Goal: Task Accomplishment & Management: Complete application form

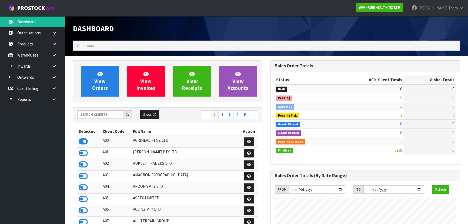
scroll to position [409, 197]
click at [109, 115] on input "text" at bounding box center [100, 114] width 46 height 8
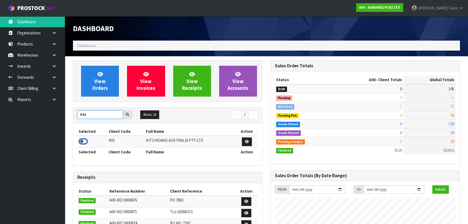
type input "K01"
click at [80, 142] on icon at bounding box center [83, 141] width 9 height 8
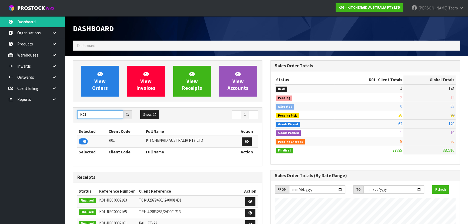
click at [114, 114] on input "K01" at bounding box center [100, 114] width 46 height 8
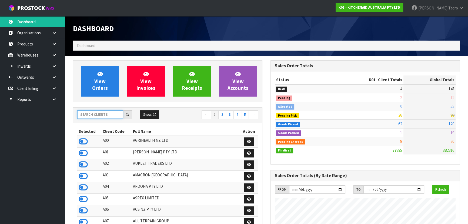
click at [95, 113] on input "text" at bounding box center [100, 114] width 46 height 8
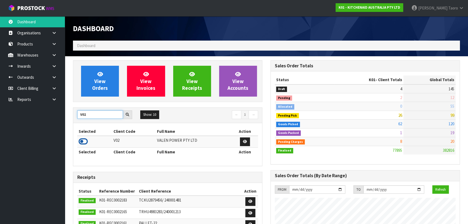
type input "V02"
click at [87, 143] on icon at bounding box center [83, 141] width 9 height 8
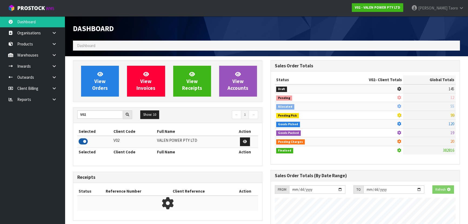
scroll to position [426, 197]
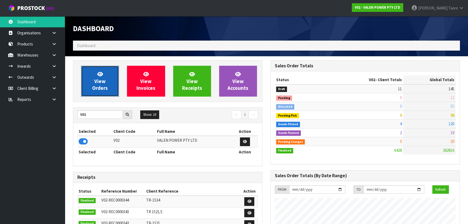
click at [97, 89] on span "View Orders" at bounding box center [100, 81] width 16 height 20
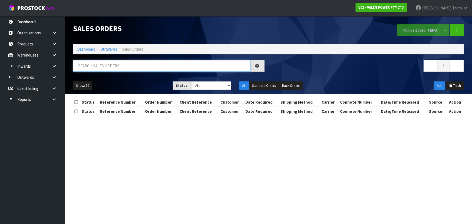
click at [105, 65] on input "text" at bounding box center [161, 66] width 177 height 12
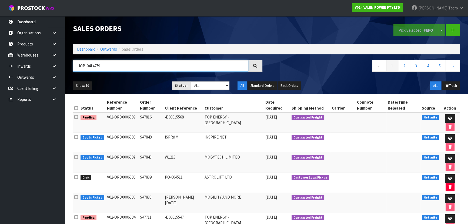
type input "JOB-0414279"
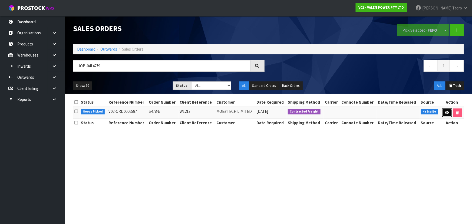
click at [446, 112] on icon at bounding box center [447, 113] width 4 height 4
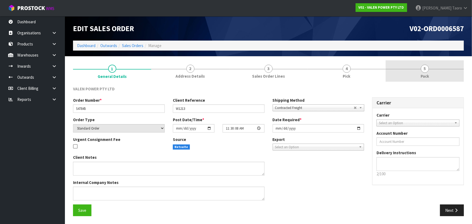
click at [430, 74] on link "5 Pack" at bounding box center [425, 70] width 78 height 21
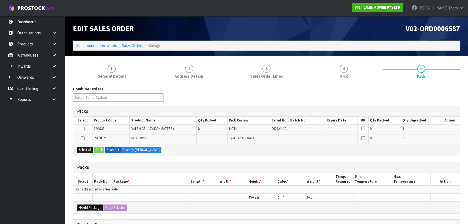
click at [89, 207] on button "Add Package" at bounding box center [89, 207] width 25 height 6
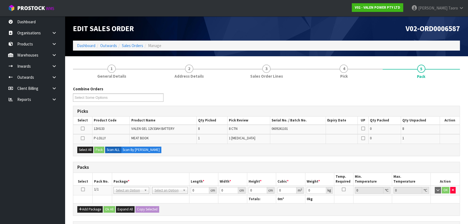
drag, startPoint x: 82, startPoint y: 188, endPoint x: 81, endPoint y: 168, distance: 20.9
click at [82, 189] on icon at bounding box center [83, 189] width 4 height 0
click at [81, 148] on button "Select All" at bounding box center [85, 150] width 16 height 6
click at [104, 149] on button "Pack" at bounding box center [99, 150] width 10 height 6
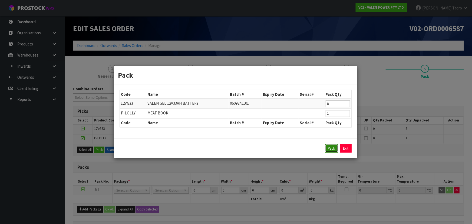
click at [327, 145] on button "Pack" at bounding box center [331, 148] width 13 height 9
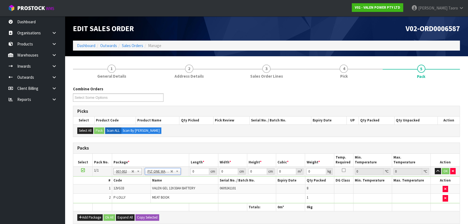
type input "85.09"
click at [199, 172] on input "0" at bounding box center [200, 171] width 18 height 7
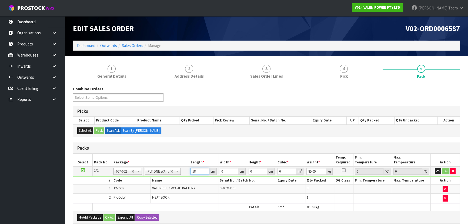
type input "58"
type input "41"
type input "3"
type input "0.007134"
type input "30"
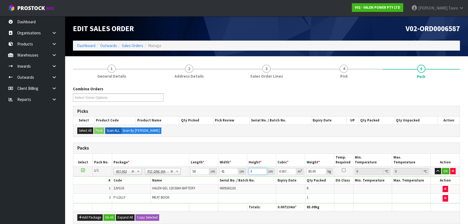
type input "0.07134"
type input "30"
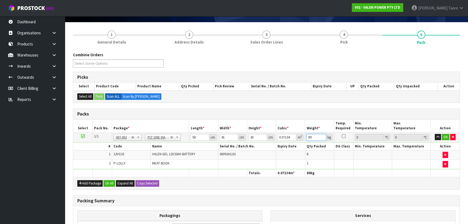
scroll to position [101, 0]
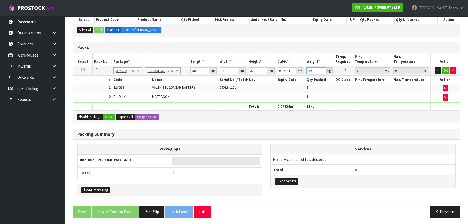
type input "89"
click at [91, 190] on button "Add Packaging" at bounding box center [95, 190] width 28 height 6
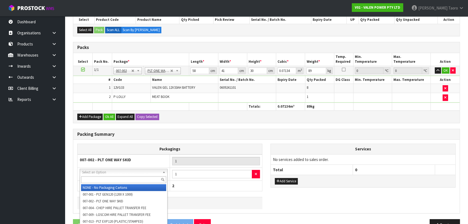
drag, startPoint x: 104, startPoint y: 173, endPoint x: 105, endPoint y: 176, distance: 3.9
click at [106, 176] on input "text" at bounding box center [123, 179] width 85 height 7
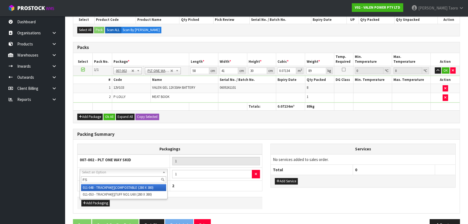
type input "FS"
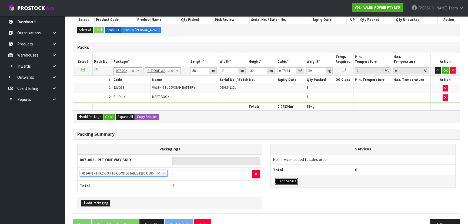
click at [288, 181] on button "Add Service" at bounding box center [286, 181] width 23 height 6
click at [288, 181] on button "Add Service" at bounding box center [286, 184] width 23 height 6
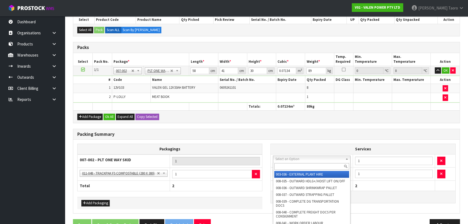
click at [295, 165] on input "text" at bounding box center [311, 166] width 75 height 7
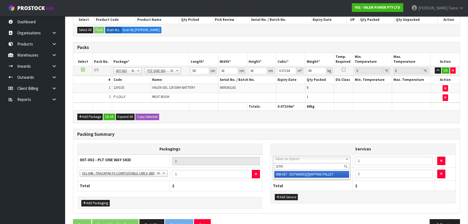
type input "STR"
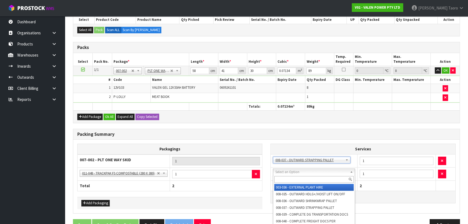
click at [302, 179] on input "text" at bounding box center [313, 179] width 79 height 7
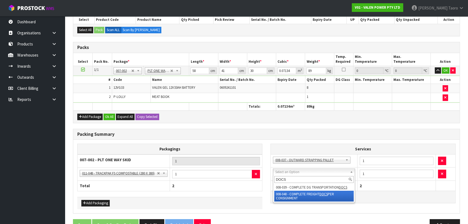
type input "DOCS"
drag, startPoint x: 327, startPoint y: 199, endPoint x: 332, endPoint y: 196, distance: 5.6
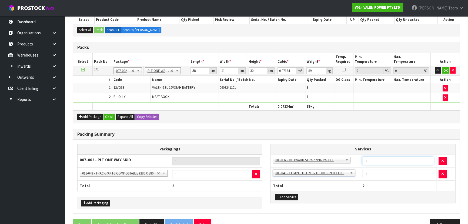
click at [370, 159] on input "1" at bounding box center [398, 161] width 72 height 8
type input "2"
click at [343, 123] on div "Combine Orders V02-ORD0006483 V02-ORD0006521 V02-ORD0006576 V02-ORD0006585 V02-…" at bounding box center [266, 109] width 387 height 249
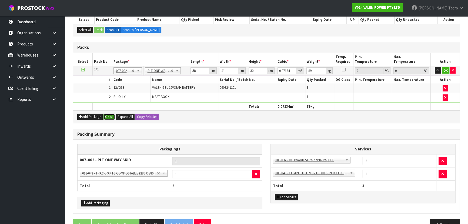
click at [111, 114] on button "Ok All" at bounding box center [110, 117] width 12 height 6
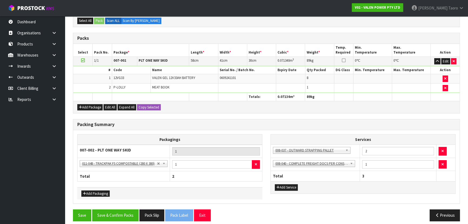
scroll to position [114, 0]
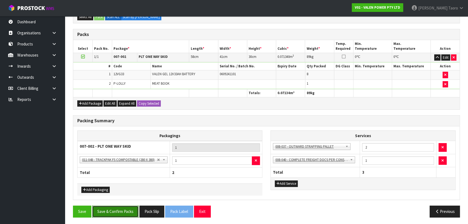
click at [131, 209] on button "Save & Confirm Packs" at bounding box center [115, 212] width 47 height 12
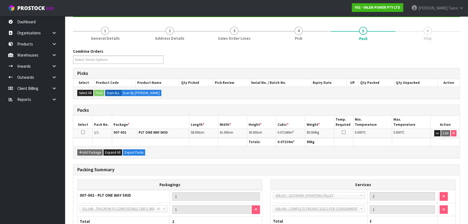
scroll to position [94, 0]
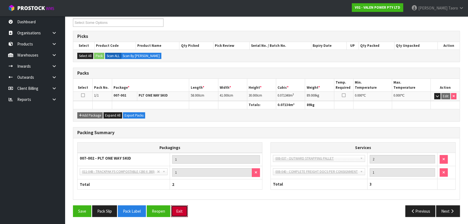
drag, startPoint x: 176, startPoint y: 206, endPoint x: 177, endPoint y: 202, distance: 3.8
click at [177, 206] on button "Exit" at bounding box center [179, 211] width 17 height 12
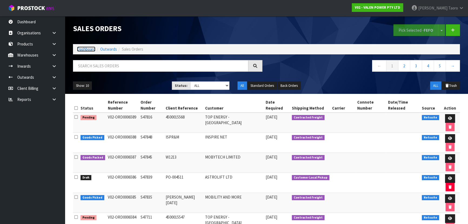
click at [84, 49] on link "Dashboard" at bounding box center [86, 49] width 18 height 5
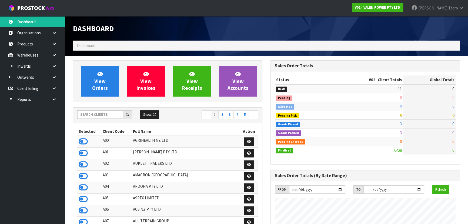
scroll to position [420, 197]
drag, startPoint x: 78, startPoint y: 49, endPoint x: 218, endPoint y: 29, distance: 141.5
click at [217, 29] on h1 "Dashboard" at bounding box center [168, 28] width 190 height 8
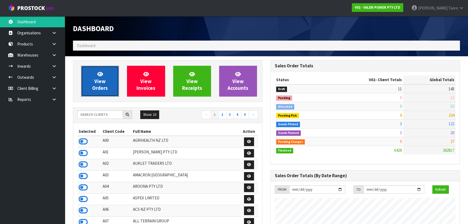
click at [94, 87] on span "View Orders" at bounding box center [100, 81] width 16 height 20
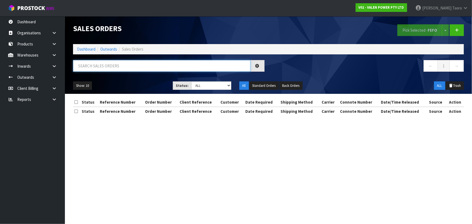
click at [104, 66] on input "text" at bounding box center [161, 66] width 177 height 12
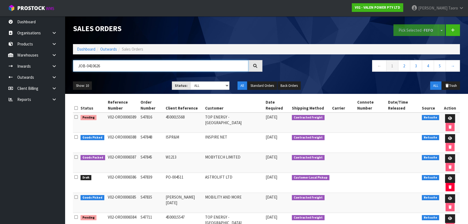
type input "JOB-0410626"
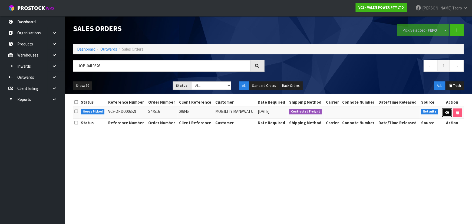
click at [448, 111] on icon at bounding box center [447, 113] width 4 height 4
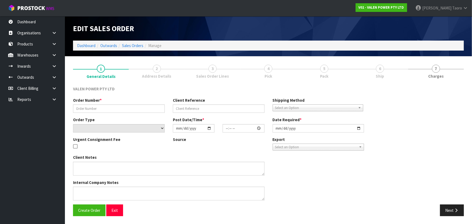
type input "S47516"
type input "29846"
select select "number:0"
type input "2025-09-02"
type input "16:00:07.000"
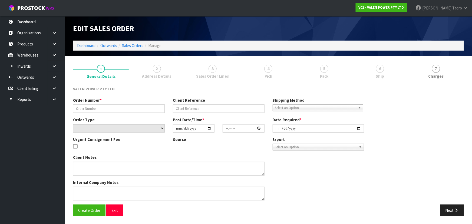
type input "2025-09-24"
type textarea "Back ordered 12VF33s"
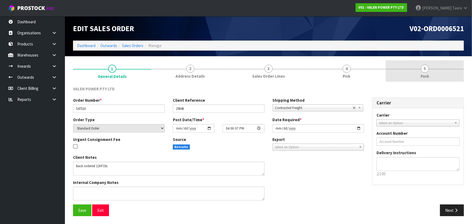
click at [413, 72] on link "5 Pack" at bounding box center [425, 70] width 78 height 21
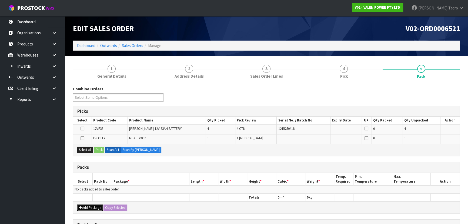
click at [84, 210] on button "Add Package" at bounding box center [89, 207] width 25 height 6
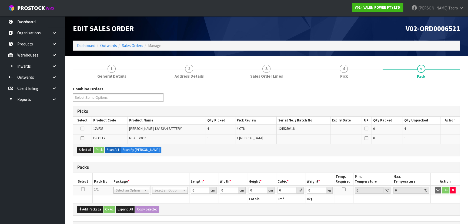
click at [82, 189] on icon at bounding box center [83, 189] width 4 height 0
click at [83, 148] on button "Select All" at bounding box center [85, 150] width 16 height 6
click at [100, 148] on button "Pack" at bounding box center [99, 150] width 10 height 6
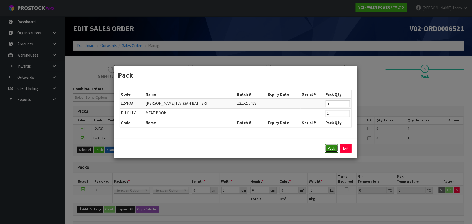
drag, startPoint x: 334, startPoint y: 145, endPoint x: 310, endPoint y: 153, distance: 24.5
click at [334, 145] on button "Pack" at bounding box center [331, 148] width 13 height 9
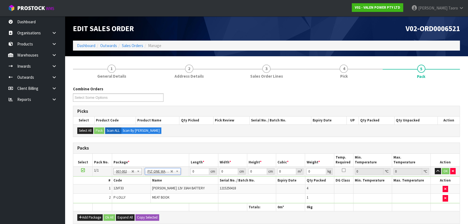
type input "46.65"
click at [197, 173] on input "0" at bounding box center [200, 171] width 18 height 7
type input "58"
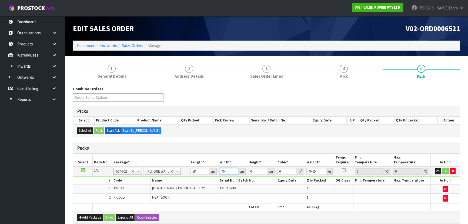
type input "40"
type input "2"
type input "0.00464"
type input "29"
type input "0.06728"
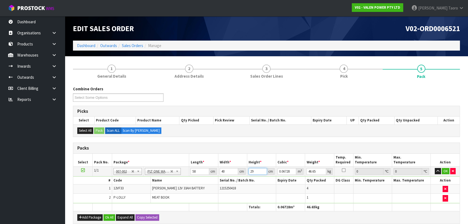
type input "29"
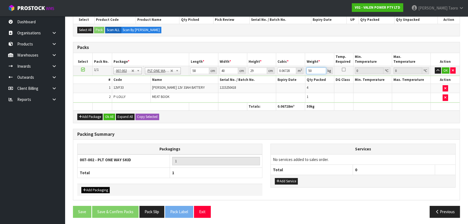
type input "50"
click at [104, 187] on button "Add Packaging" at bounding box center [95, 190] width 28 height 6
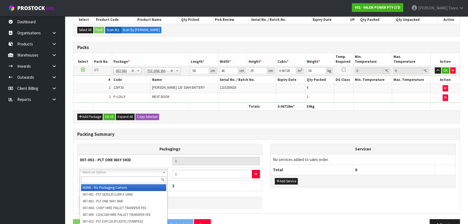
click at [119, 180] on input "text" at bounding box center [123, 179] width 85 height 7
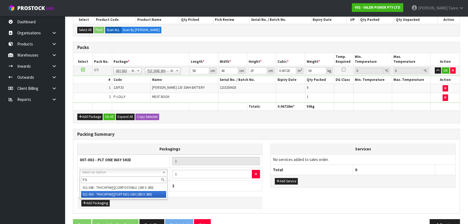
type input "FS"
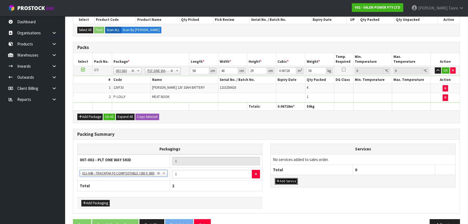
click at [289, 181] on button "Add Service" at bounding box center [286, 181] width 23 height 6
click at [290, 184] on button "Add Service" at bounding box center [286, 184] width 23 height 6
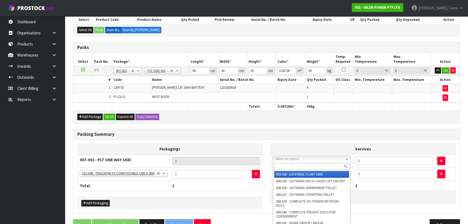
click at [297, 162] on div at bounding box center [311, 166] width 77 height 9
click at [299, 167] on input "text" at bounding box center [311, 166] width 75 height 7
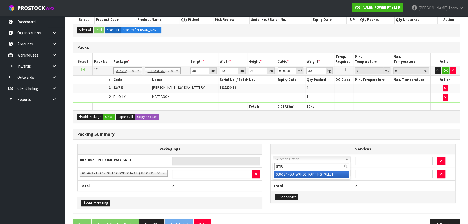
type input "STR"
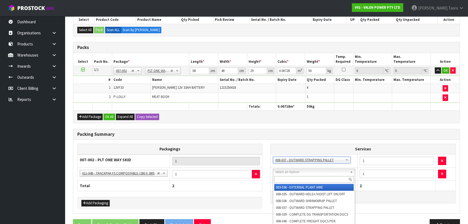
click at [301, 178] on input "text" at bounding box center [313, 179] width 79 height 7
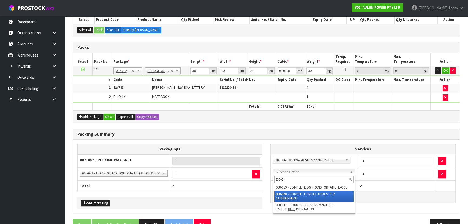
type input "DOC"
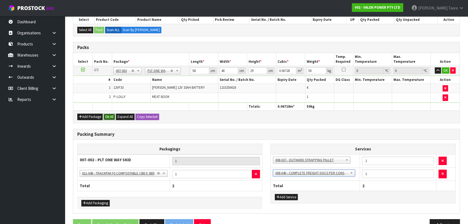
click at [109, 114] on button "Ok All" at bounding box center [110, 117] width 12 height 6
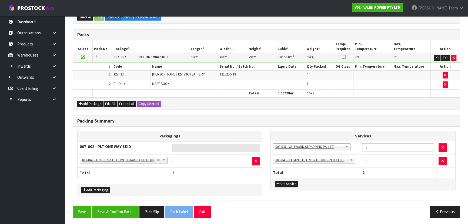
scroll to position [114, 0]
click at [131, 206] on button "Save & Confirm Packs" at bounding box center [115, 212] width 47 height 12
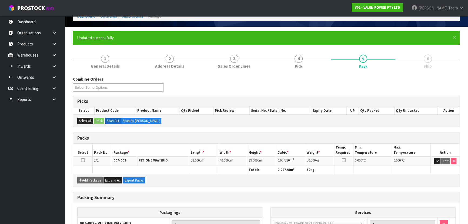
scroll to position [94, 0]
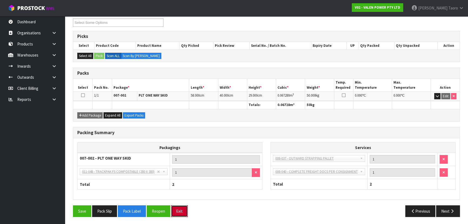
click at [184, 211] on button "Exit" at bounding box center [179, 211] width 17 height 12
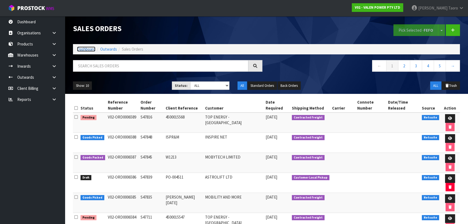
click at [91, 50] on link "Dashboard" at bounding box center [86, 49] width 18 height 5
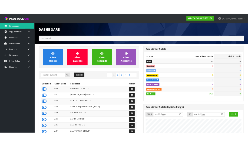
scroll to position [420, 197]
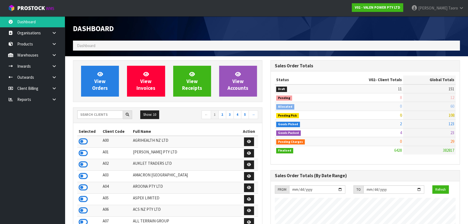
drag, startPoint x: 83, startPoint y: 59, endPoint x: 209, endPoint y: 148, distance: 154.3
click at [209, 148] on td "[PERSON_NAME] PTY LTD" at bounding box center [186, 153] width 108 height 12
click at [116, 115] on input "text" at bounding box center [100, 114] width 46 height 8
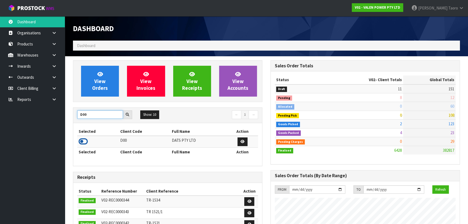
type input "D00"
click at [84, 143] on icon at bounding box center [83, 141] width 9 height 8
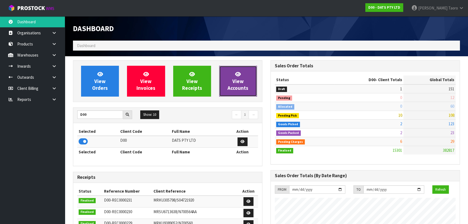
click at [230, 78] on link "View Accounts" at bounding box center [238, 81] width 38 height 31
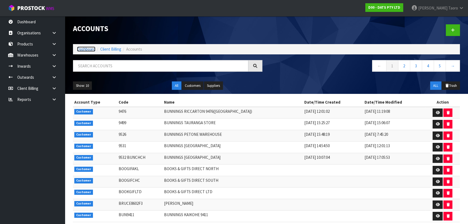
click at [88, 49] on link "Dashboard" at bounding box center [86, 49] width 18 height 5
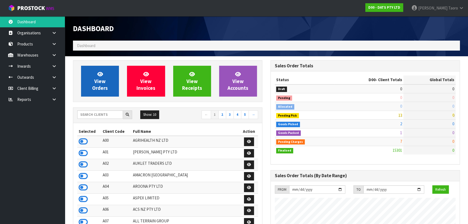
scroll to position [420, 197]
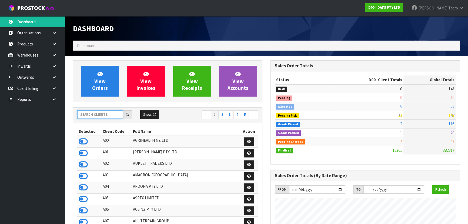
click at [111, 116] on input "text" at bounding box center [100, 114] width 46 height 8
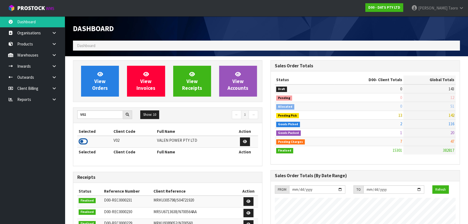
click at [81, 141] on icon at bounding box center [83, 141] width 9 height 8
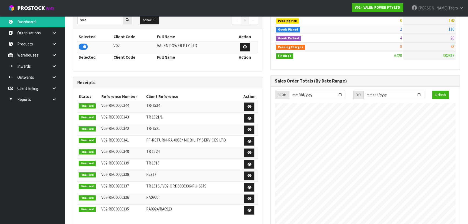
scroll to position [52, 0]
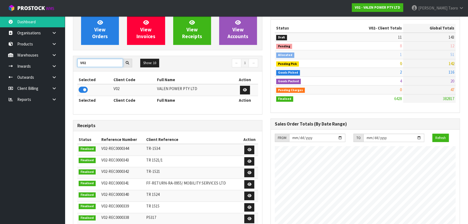
click at [94, 62] on input "V02" at bounding box center [100, 63] width 46 height 8
type input "Y01"
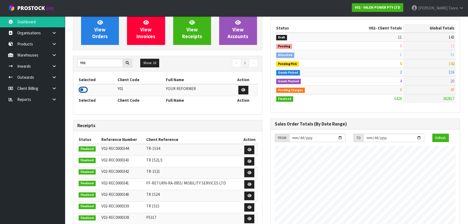
click at [87, 90] on icon at bounding box center [83, 90] width 9 height 8
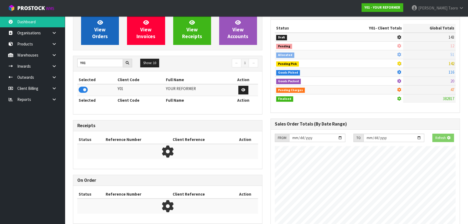
scroll to position [356, 197]
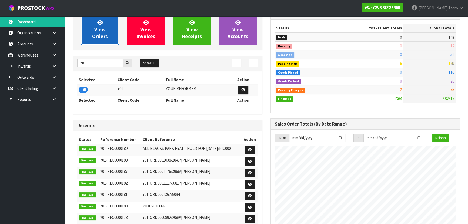
click at [104, 36] on span "View Orders" at bounding box center [100, 29] width 16 height 20
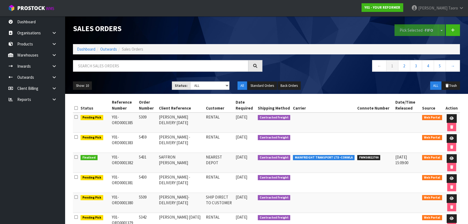
click at [218, 117] on td "RENTAL" at bounding box center [220, 122] width 30 height 20
copy tr "RENTAL"
click at [179, 63] on input "text" at bounding box center [160, 66] width 175 height 12
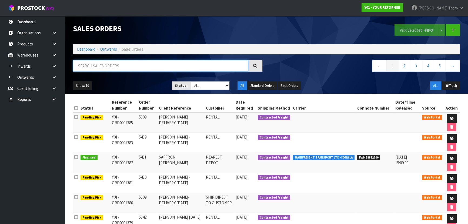
click at [179, 63] on input "text" at bounding box center [160, 66] width 175 height 12
paste input "RENTAL"
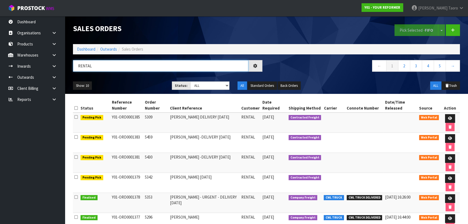
type input "RENTAL"
click at [452, 197] on link at bounding box center [450, 198] width 10 height 9
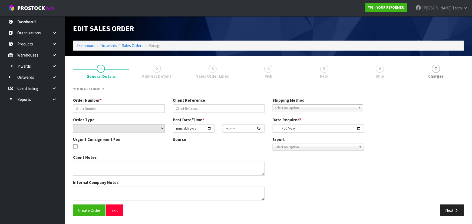
type input "5353"
type input "ANGELA PAITI - URGENT - DELIVERY FRIDAY 26/09/25"
select select "number:0"
type input "2025-09-22"
type input "09:53:00.000"
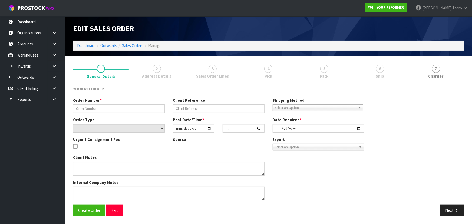
type input "2025-09-22"
type textarea "ANGELA PAITI 108 WEST END ROAD WESTMERE AUK AUCKLAND 1022 NEW ZEALAND +64 28 85…"
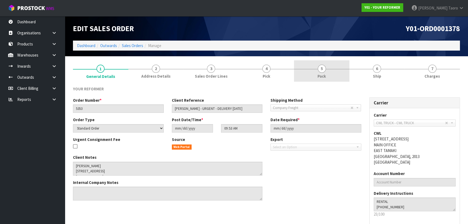
click at [336, 74] on link "5 Pack" at bounding box center [321, 70] width 55 height 21
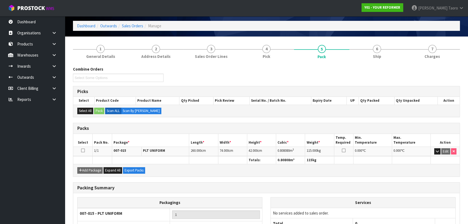
scroll to position [62, 0]
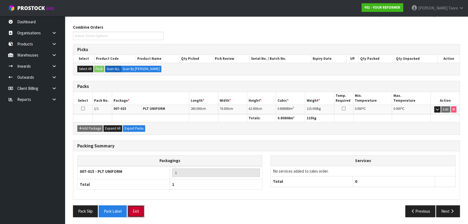
drag, startPoint x: 140, startPoint y: 206, endPoint x: 138, endPoint y: 201, distance: 4.9
click at [140, 206] on button "Exit" at bounding box center [136, 211] width 17 height 12
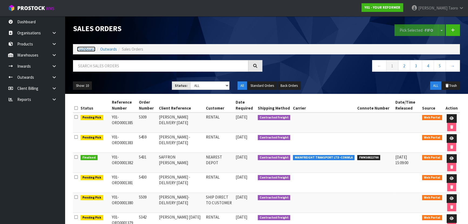
click at [86, 51] on link "Dashboard" at bounding box center [86, 49] width 18 height 5
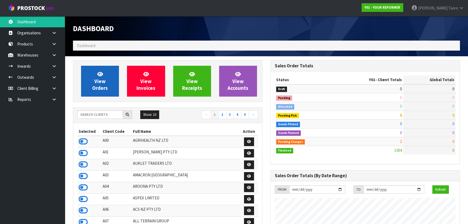
scroll to position [356, 197]
click at [92, 81] on link "View Orders" at bounding box center [100, 81] width 38 height 31
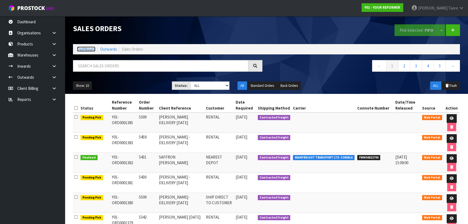
click at [88, 49] on link "Dashboard" at bounding box center [86, 49] width 18 height 5
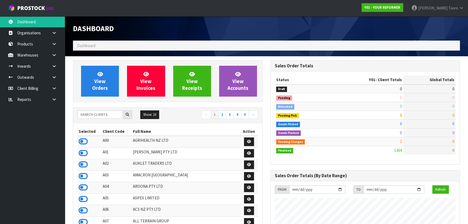
scroll to position [356, 197]
click at [172, 112] on nav "← 1 2 3 4 5 →" at bounding box center [215, 114] width 87 height 9
click at [111, 117] on input "text" at bounding box center [100, 114] width 46 height 8
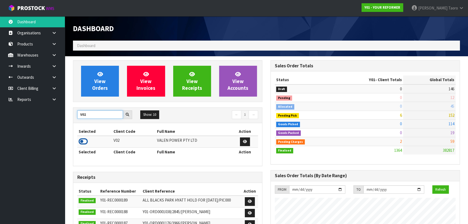
type input "V02"
click at [84, 144] on icon at bounding box center [83, 141] width 9 height 8
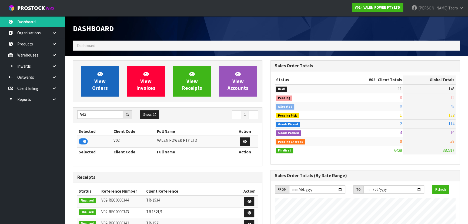
scroll to position [420, 197]
click at [100, 85] on span "View Orders" at bounding box center [100, 81] width 16 height 20
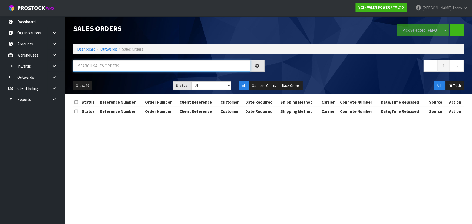
click at [117, 70] on input "text" at bounding box center [161, 66] width 177 height 12
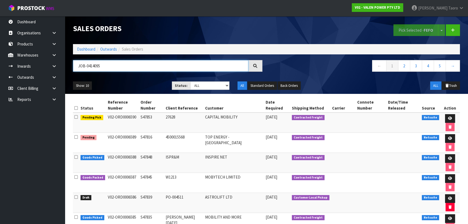
type input "JOB-0414095"
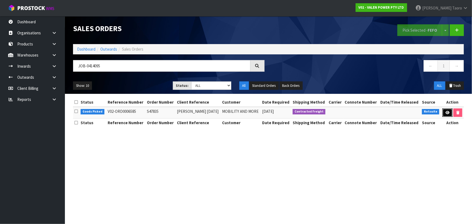
click at [447, 111] on icon at bounding box center [447, 113] width 4 height 4
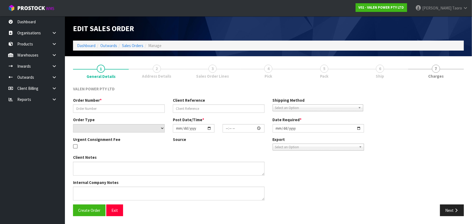
type input "S47835"
type input "Kevin 23.09.2025"
select select "number:0"
type input "2025-09-23"
type input "16:30:08.000"
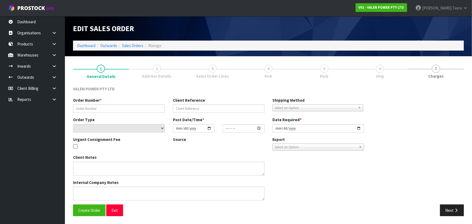
type input "2025-09-24"
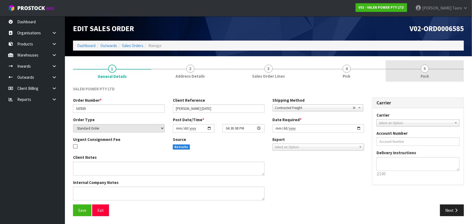
click at [412, 66] on link "5 Pack" at bounding box center [425, 70] width 78 height 21
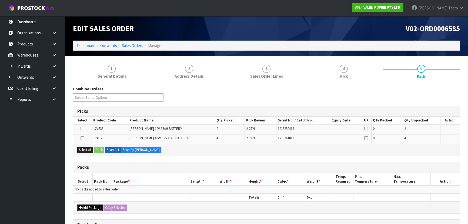
click at [93, 204] on button "Add Package" at bounding box center [89, 207] width 25 height 6
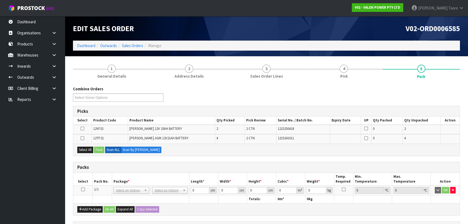
click at [83, 189] on icon at bounding box center [83, 189] width 4 height 0
click at [86, 152] on button "Select All" at bounding box center [85, 150] width 16 height 6
click at [96, 149] on button "Pack" at bounding box center [99, 150] width 10 height 6
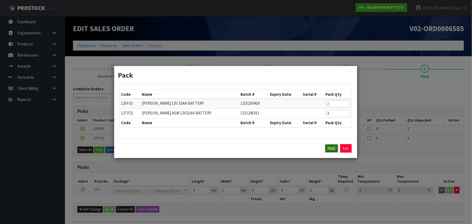
click at [328, 146] on button "Pack" at bounding box center [331, 148] width 13 height 9
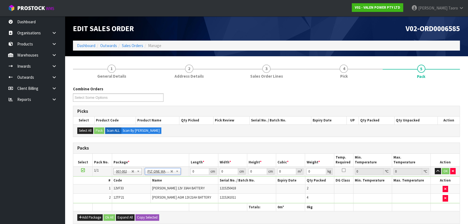
type input "50.26"
click at [200, 169] on input "0" at bounding box center [200, 171] width 18 height 7
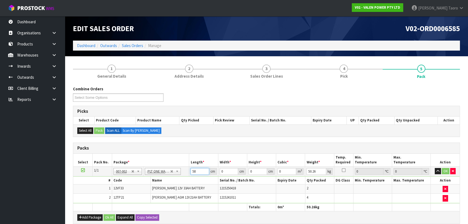
type input "58"
type input "40"
type input "3"
type input "0.00696"
type input "30"
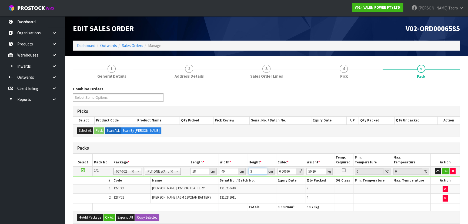
type input "0.0696"
type input "30"
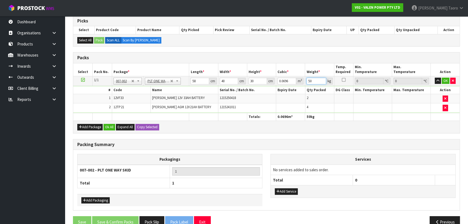
scroll to position [101, 0]
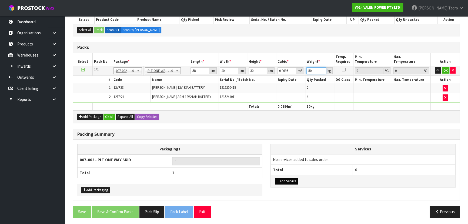
type input "50"
click at [283, 181] on button "Add Service" at bounding box center [286, 181] width 23 height 6
click at [283, 181] on button "Add Service" at bounding box center [286, 184] width 23 height 6
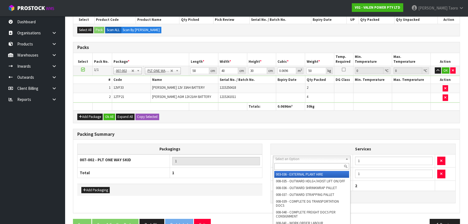
click at [285, 163] on input "text" at bounding box center [311, 166] width 75 height 7
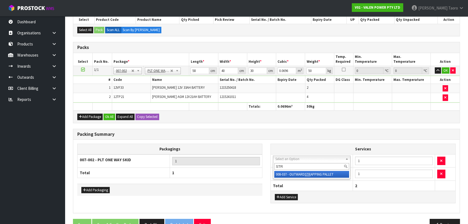
type input "STR"
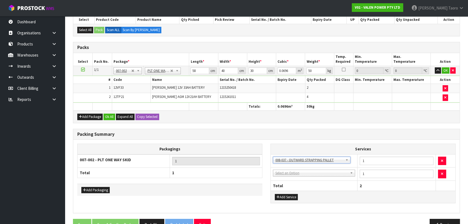
drag, startPoint x: 296, startPoint y: 172, endPoint x: 296, endPoint y: 174, distance: 2.7
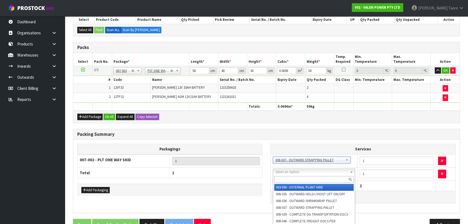
click at [296, 178] on input "text" at bounding box center [313, 179] width 79 height 7
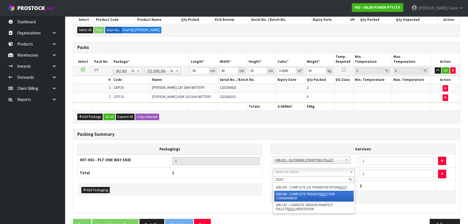
type input "DOC"
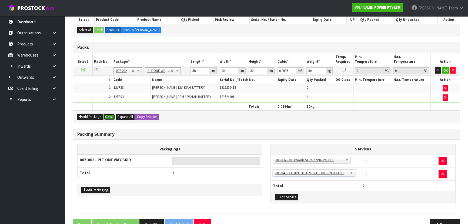
click at [113, 114] on button "Ok All" at bounding box center [110, 117] width 12 height 6
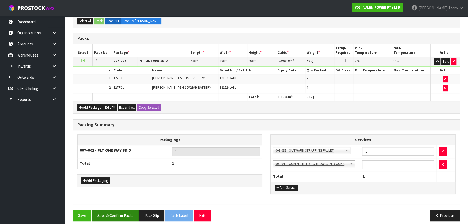
scroll to position [113, 0]
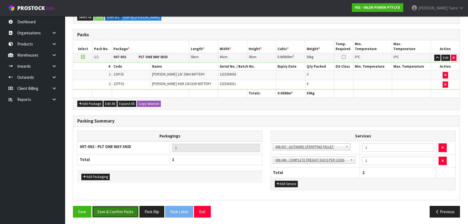
click at [129, 210] on button "Save & Confirm Packs" at bounding box center [115, 212] width 47 height 12
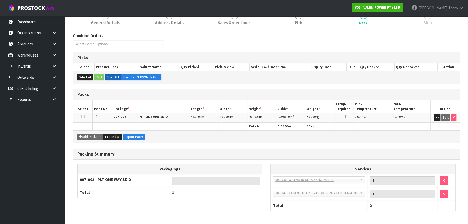
scroll to position [94, 0]
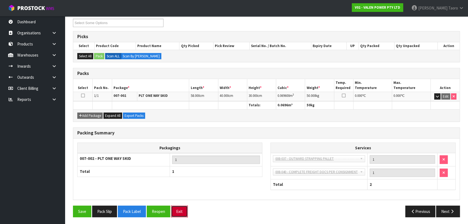
drag, startPoint x: 181, startPoint y: 211, endPoint x: 181, endPoint y: 207, distance: 3.8
click at [181, 210] on button "Exit" at bounding box center [179, 212] width 17 height 12
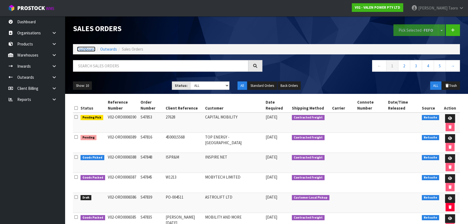
click at [92, 49] on link "Dashboard" at bounding box center [86, 49] width 18 height 5
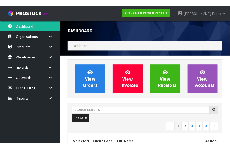
scroll to position [446, 175]
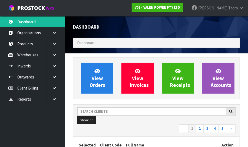
drag, startPoint x: 237, startPoint y: 105, endPoint x: 243, endPoint y: 108, distance: 7.1
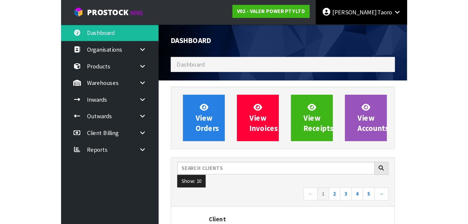
scroll to position [426, 197]
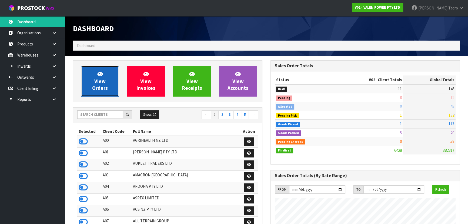
click at [97, 82] on span "View Orders" at bounding box center [100, 81] width 16 height 20
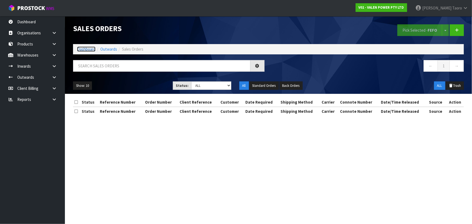
click at [92, 49] on link "Dashboard" at bounding box center [86, 49] width 18 height 5
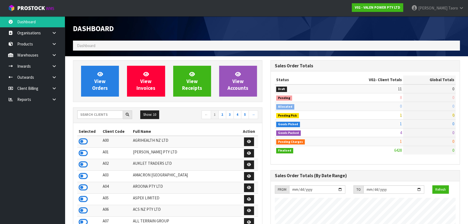
scroll to position [420, 197]
click at [119, 116] on input "text" at bounding box center [100, 114] width 46 height 8
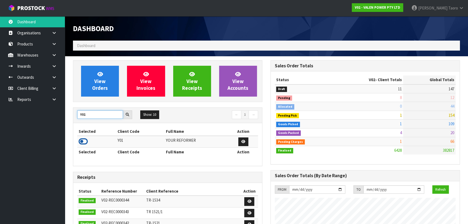
type input "Y01"
drag, startPoint x: 81, startPoint y: 142, endPoint x: 86, endPoint y: 118, distance: 24.2
click at [82, 141] on icon at bounding box center [83, 141] width 9 height 8
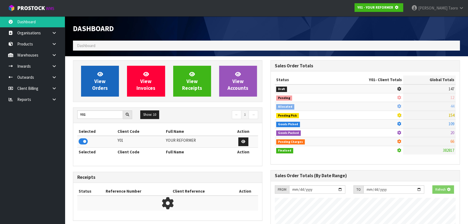
scroll to position [337, 197]
click at [108, 84] on link "View Orders" at bounding box center [100, 81] width 38 height 31
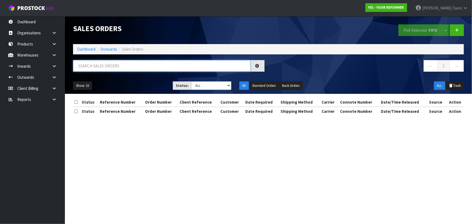
click at [117, 62] on input "text" at bounding box center [161, 66] width 177 height 12
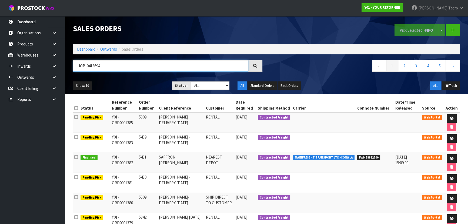
type input "JOB-0413694"
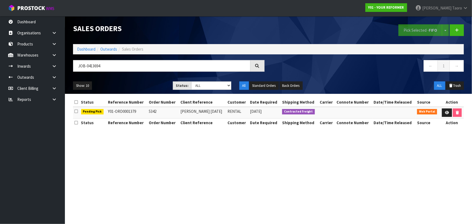
click at [447, 108] on td at bounding box center [452, 113] width 24 height 12
click at [446, 119] on th "Action" at bounding box center [452, 122] width 24 height 9
click at [449, 114] on link at bounding box center [447, 112] width 10 height 9
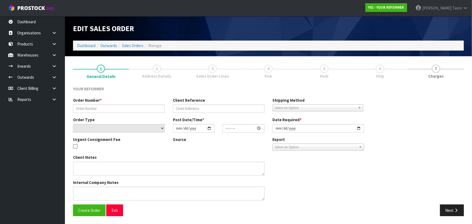
type input "5342"
type input "CHERYL MAJODELIVERY FRIDAY 26/09/25"
select select "number:0"
type input "2025-09-22"
type input "11:36:00.000"
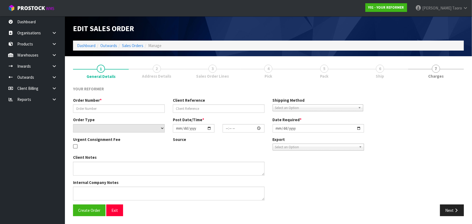
type input "2025-09-22"
type textarea "JOANNE RENNIE 2/30 SIERRA STREET , GLENDOWIE AUK AUCKLAND 1071 NEW ZEALAND +64 …"
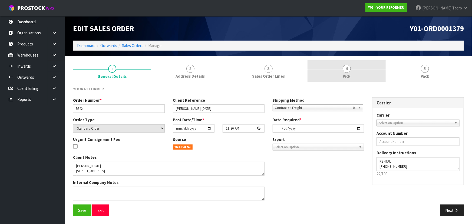
click at [367, 72] on link "4 Pick" at bounding box center [346, 70] width 78 height 21
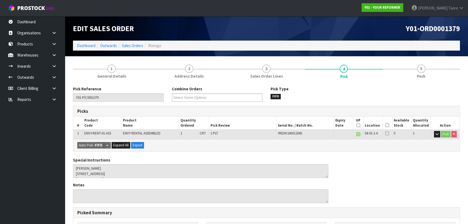
click at [388, 125] on icon at bounding box center [388, 125] width 4 height 0
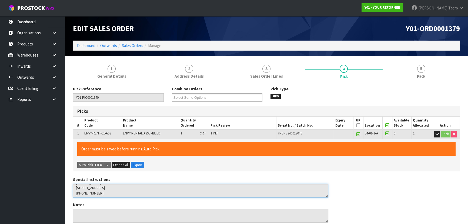
scroll to position [21, 0]
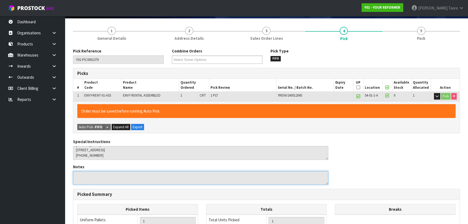
click at [121, 175] on textarea at bounding box center [201, 178] width 256 height 14
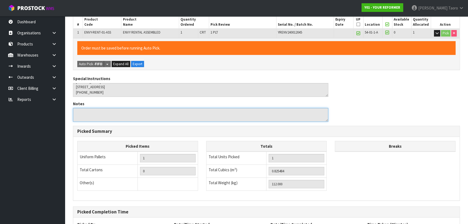
scroll to position [151, 0]
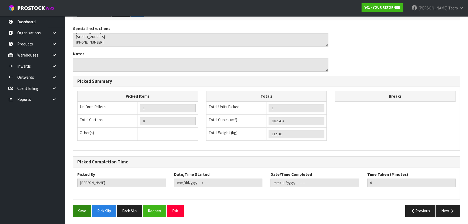
click at [84, 203] on div "Pick Reference Y01-PIC0001379 Combine Orders Y01-ORD0001376 Y01-ORD0001379 Y01-…" at bounding box center [266, 78] width 387 height 286
click at [85, 209] on button "Save" at bounding box center [82, 211] width 18 height 12
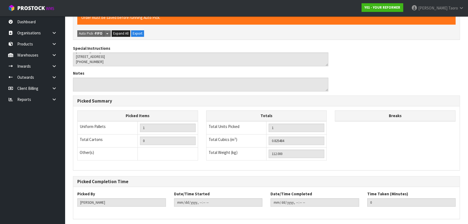
scroll to position [0, 0]
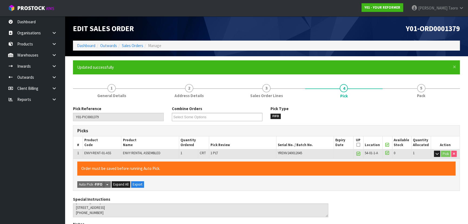
type input "Harriet Taoro"
type input "2025-09-25T10:57:07"
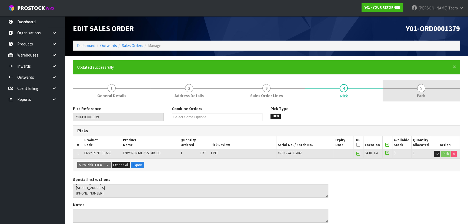
click at [415, 96] on link "5 Pack" at bounding box center [421, 90] width 77 height 21
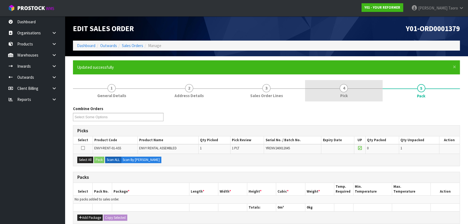
click at [349, 90] on link "4 Pick" at bounding box center [343, 90] width 77 height 21
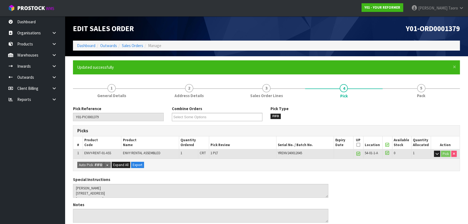
click at [385, 145] on th "Picked" at bounding box center [388, 142] width 10 height 13
click at [388, 145] on icon at bounding box center [388, 145] width 4 height 0
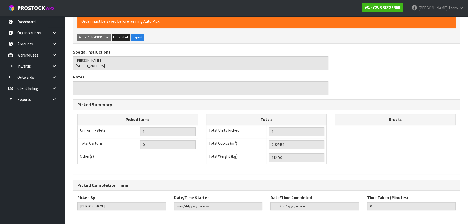
scroll to position [170, 0]
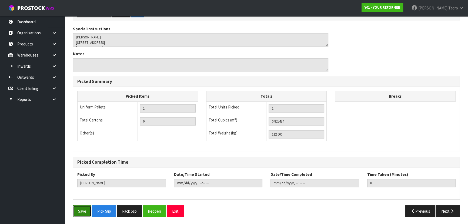
click at [86, 210] on button "Save" at bounding box center [82, 211] width 18 height 12
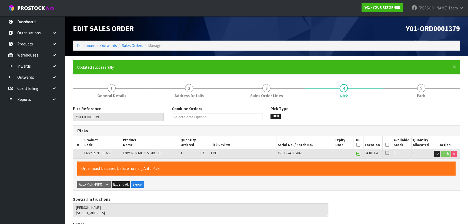
type input "2025-09-25T10:57:17"
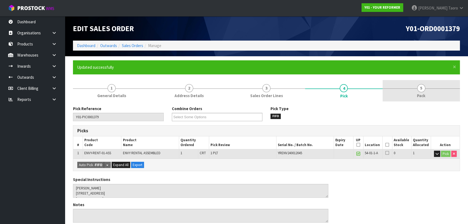
drag, startPoint x: 433, startPoint y: 91, endPoint x: 433, endPoint y: 87, distance: 3.2
click at [433, 90] on link "5 Pack" at bounding box center [421, 90] width 77 height 21
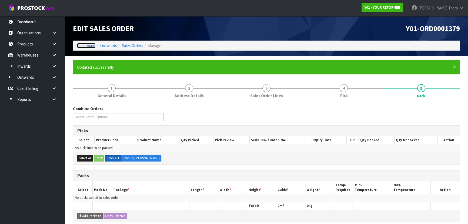
click at [83, 47] on link "Dashboard" at bounding box center [86, 45] width 18 height 5
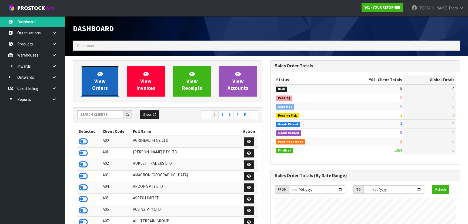
click at [105, 84] on link "View Orders" at bounding box center [100, 81] width 38 height 31
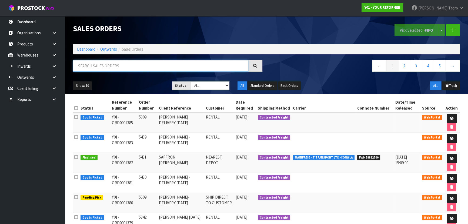
click at [114, 68] on input "text" at bounding box center [160, 66] width 175 height 12
type input "JOB-0413694"
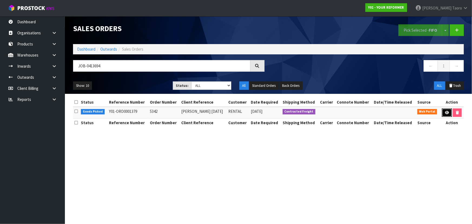
click at [445, 111] on icon at bounding box center [447, 113] width 4 height 4
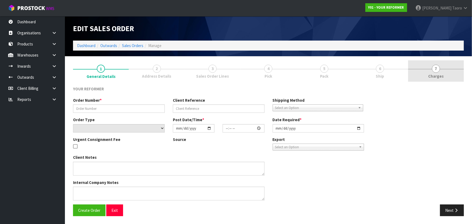
type input "5342"
type input "CHERYL MAJODELIVERY FRIDAY 26/09/25"
select select "number:0"
type input "2025-09-22"
type input "11:36:00.000"
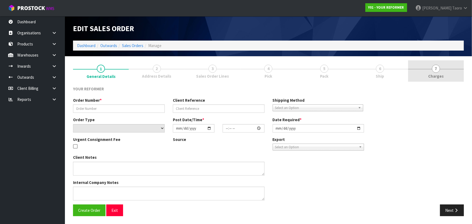
type input "2025-09-22"
type textarea "JOANNE RENNIE 2/30 SIERRA STREET , GLENDOWIE AUK AUCKLAND 1071 NEW ZEALAND +64 …"
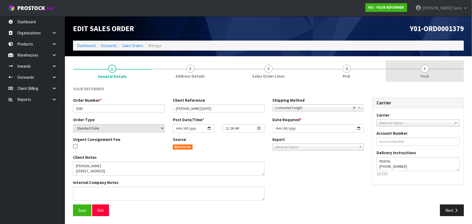
click at [429, 72] on link "5 Pack" at bounding box center [425, 70] width 78 height 21
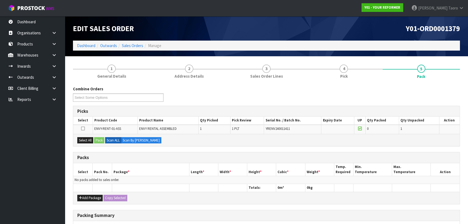
click at [246, 92] on div "Combine Orders Y01-ORD0001376 Y01-ORD0001379 Y01-ORD0001380 Y01-ORD0001381 Y01-…" at bounding box center [266, 95] width 395 height 19
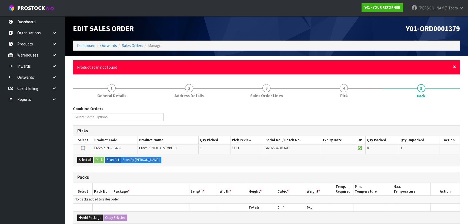
click at [454, 66] on span "×" at bounding box center [454, 67] width 3 height 8
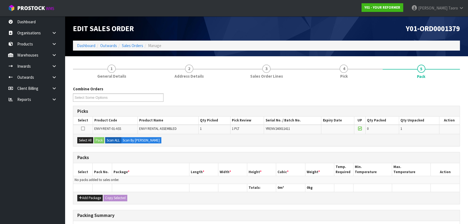
click at [454, 87] on div "Combine Orders Y01-ORD0001376 Y01-ORD0001379 Y01-ORD0001380 Y01-ORD0001381 Y01-…" at bounding box center [266, 95] width 395 height 19
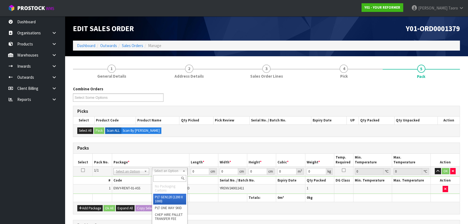
click at [169, 175] on input "text" at bounding box center [169, 178] width 33 height 7
type input "U"
type input "112"
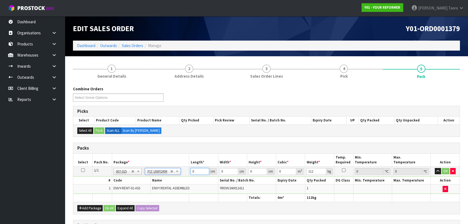
click at [197, 168] on input "0" at bounding box center [200, 171] width 18 height 7
type input "260"
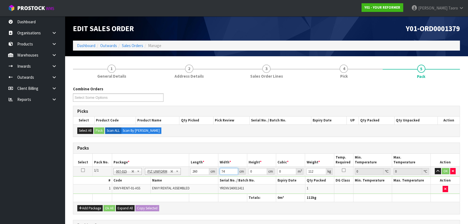
type input "74"
type input "4"
type input "0.07696"
type input "42"
type input "0.80808"
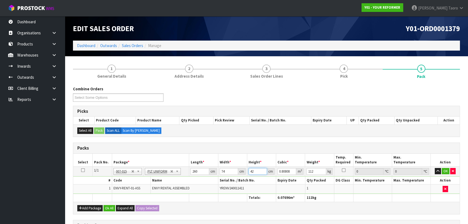
type input "42"
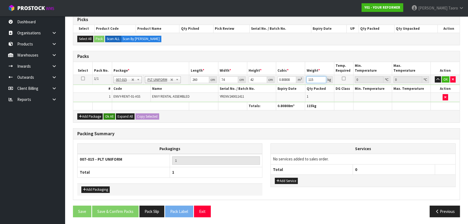
type input "115"
click at [112, 113] on button "Ok All" at bounding box center [110, 116] width 12 height 6
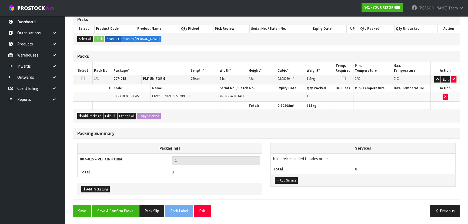
scroll to position [91, 0]
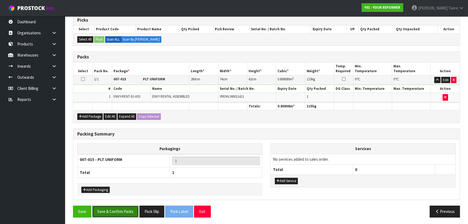
click at [126, 209] on button "Save & Confirm Packs" at bounding box center [115, 212] width 47 height 12
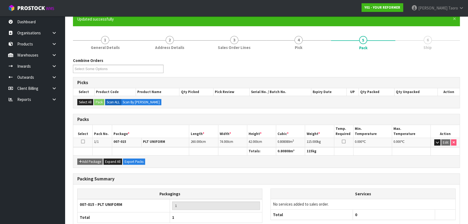
scroll to position [81, 0]
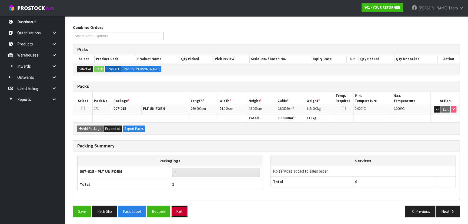
click at [181, 214] on button "Exit" at bounding box center [179, 212] width 17 height 12
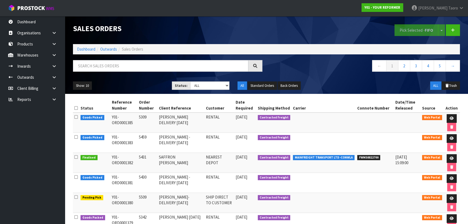
click at [164, 90] on ul "Show: 10 5 10 25 50" at bounding box center [118, 85] width 91 height 9
click at [130, 64] on input "text" at bounding box center [160, 66] width 175 height 12
type input "JOB-0413790"
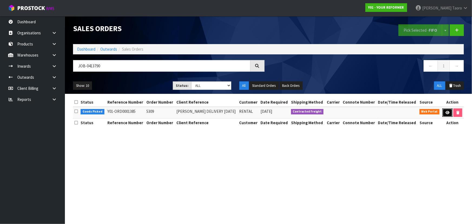
click at [448, 113] on icon at bounding box center [447, 113] width 4 height 4
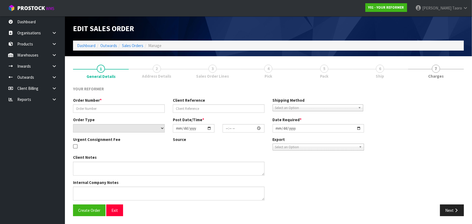
type input "5309"
type input "RIA LINGAD DELIVERY MONDAY 29/09/25"
select select "number:0"
type input "2025-09-22"
type input "15:46:00.000"
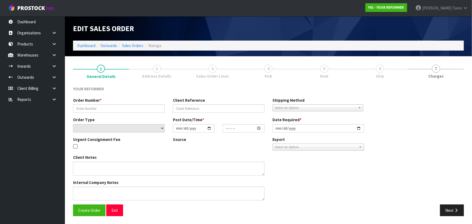
type input "2025-09-23"
type textarea "RIA LINGAD 17 KAPIA STREET AUK PUKEKOHE 2120 NEW ZEALAND +64 274 808 480"
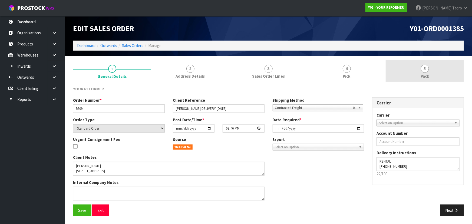
click at [412, 70] on link "5 Pack" at bounding box center [425, 70] width 78 height 21
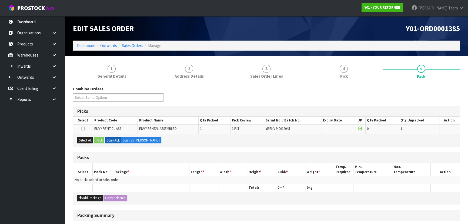
click at [356, 42] on ol "Dashboard Outwards Sales Orders Manage" at bounding box center [266, 46] width 387 height 10
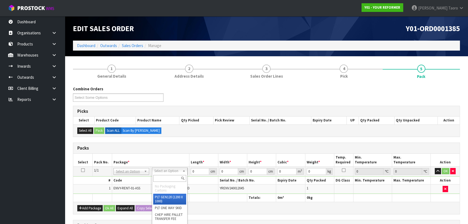
click at [168, 177] on input "text" at bounding box center [169, 178] width 33 height 7
type input "U"
type input "112"
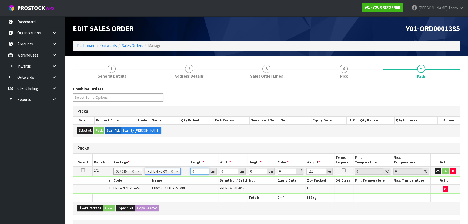
click at [197, 169] on input "0" at bounding box center [200, 171] width 18 height 7
type input "260"
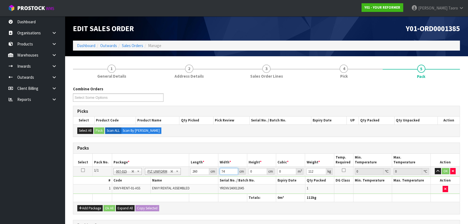
type input "74"
type input "4"
type input "0.07696"
type input "42"
type input "0.80808"
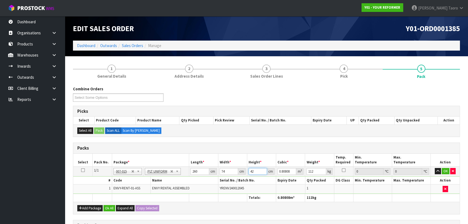
type input "42"
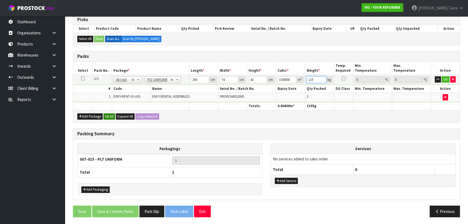
type input "115"
click at [114, 115] on button "Ok All" at bounding box center [110, 116] width 12 height 6
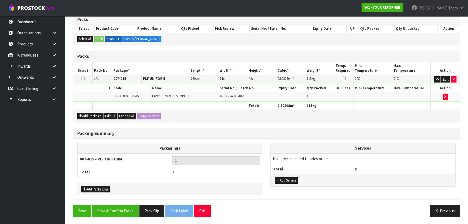
scroll to position [91, 0]
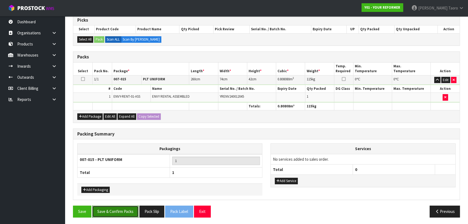
click at [125, 210] on button "Save & Confirm Packs" at bounding box center [115, 212] width 47 height 12
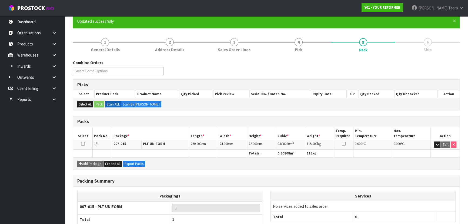
scroll to position [81, 0]
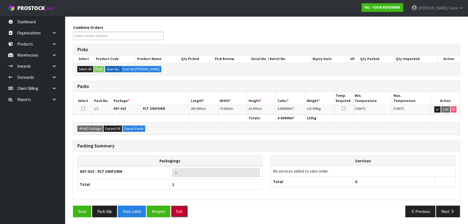
click at [184, 211] on button "Exit" at bounding box center [179, 212] width 17 height 12
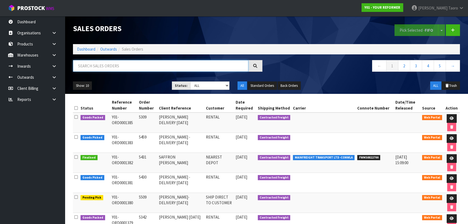
click at [130, 66] on input "text" at bounding box center [160, 66] width 175 height 12
type input "JOB-0413758"
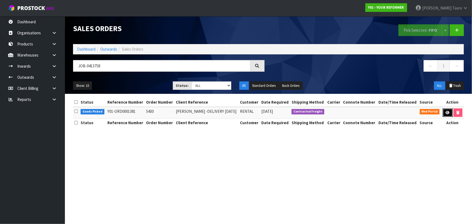
click at [449, 114] on icon at bounding box center [448, 113] width 4 height 4
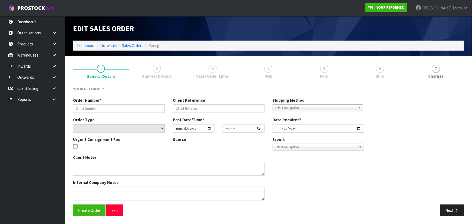
type input "5430"
type input "MONIQUE LEEUW -DELIVERY MONDAY 29/09/25"
select select "number:0"
type input "2025-09-22"
type input "14:06:00.000"
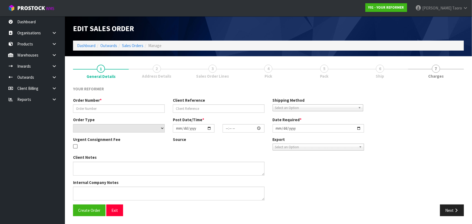
type input "2025-09-23"
type textarea "MONIQUE LEEUW 17 FANTAIL CRESCENT AUK MARAETAI 2018 NEW ZEALAND +64 22 510 0671"
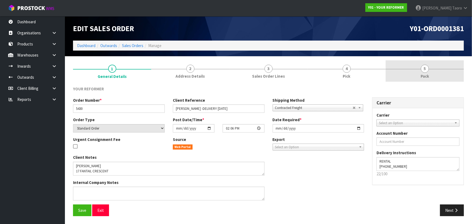
click at [428, 72] on link "5 Pack" at bounding box center [425, 70] width 78 height 21
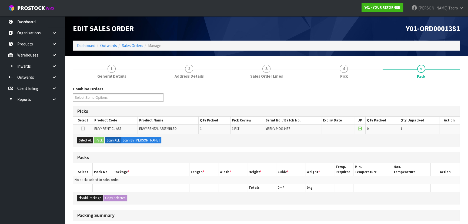
click at [372, 34] on div "Y01-ORD0001381" at bounding box center [366, 28] width 198 height 24
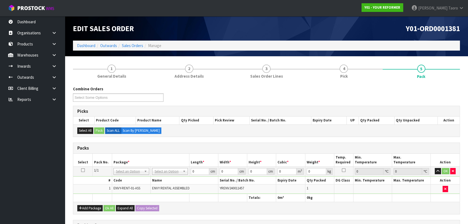
drag, startPoint x: 176, startPoint y: 172, endPoint x: 174, endPoint y: 181, distance: 9.1
click at [174, 181] on div at bounding box center [169, 178] width 35 height 9
click at [175, 180] on input "text" at bounding box center [169, 178] width 33 height 7
type input "U"
type input "112"
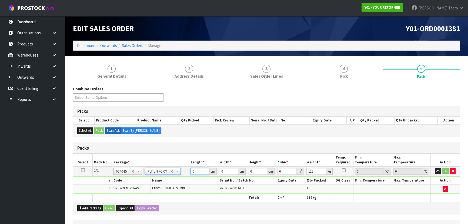
click at [197, 170] on input "0" at bounding box center [200, 171] width 18 height 7
type input "260"
type input "74"
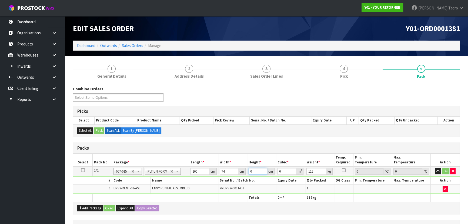
type input "4"
type input "0.07696"
type input "42"
type input "0.80808"
type input "42"
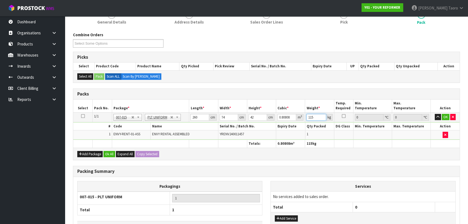
scroll to position [92, 0]
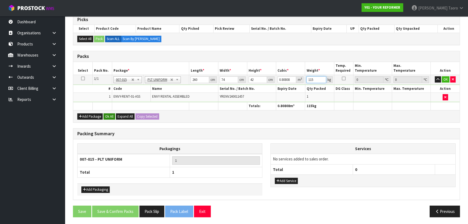
type input "115"
click at [109, 114] on button "Ok All" at bounding box center [110, 116] width 12 height 6
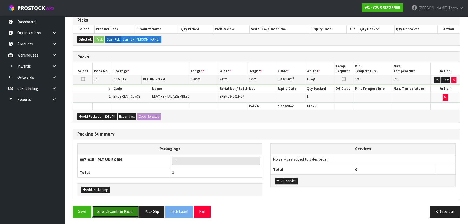
click at [125, 207] on button "Save & Confirm Packs" at bounding box center [115, 212] width 47 height 12
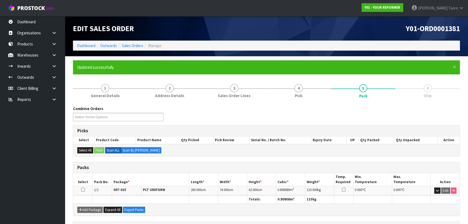
scroll to position [81, 0]
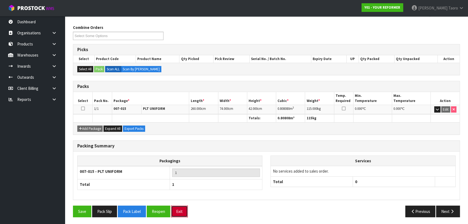
click at [182, 206] on button "Exit" at bounding box center [179, 212] width 17 height 12
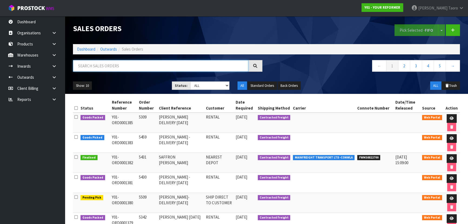
click at [149, 66] on input "text" at bounding box center [160, 66] width 175 height 12
type input "JOB-0413761"
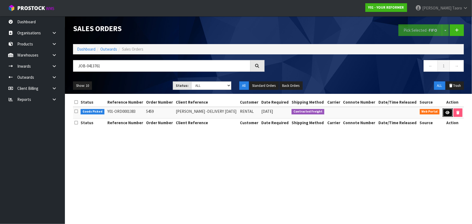
click at [448, 110] on link at bounding box center [448, 112] width 10 height 9
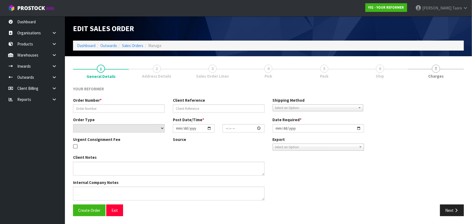
type input "5459"
type input "STACEY HANLEY -DELIVERY MONDAY 29/09/25"
select select "number:0"
type input "2025-09-22"
type input "14:23:00.000"
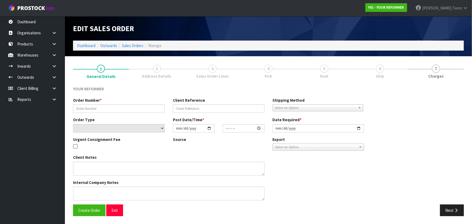
type input "2025-09-23"
type textarea "STACEY HANLEY HAIR COLAB SALON 113 KING STREET PUKEKOHE AUK AUCKLAND 2120 NEW Z…"
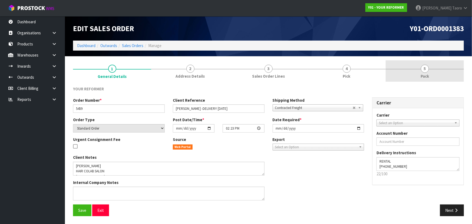
click at [429, 73] on link "5 Pack" at bounding box center [425, 70] width 78 height 21
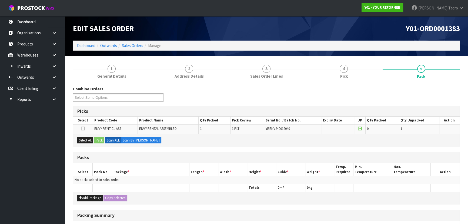
click at [389, 33] on div "Y01-ORD0001383" at bounding box center [366, 28] width 198 height 24
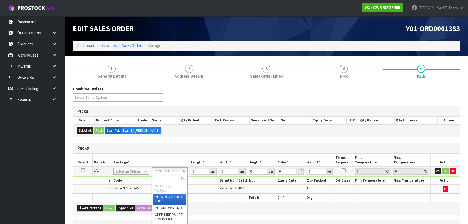
click at [178, 178] on input "text" at bounding box center [169, 178] width 33 height 7
type input "U"
type input "112"
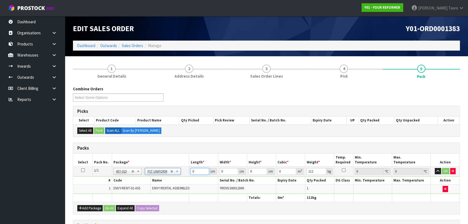
click at [199, 173] on input "0" at bounding box center [200, 171] width 18 height 7
type input "260"
type input "74"
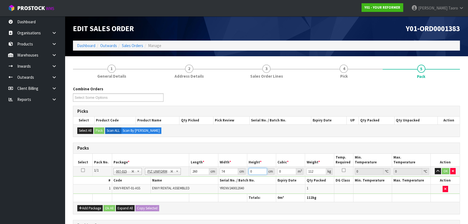
type input "4"
type input "0.07696"
type input "42"
type input "0.80808"
type input "42"
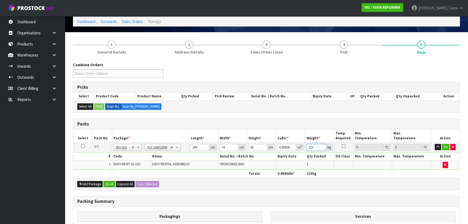
scroll to position [92, 0]
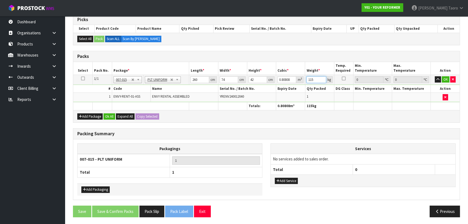
type input "115"
click at [109, 116] on button "Ok All" at bounding box center [110, 116] width 12 height 6
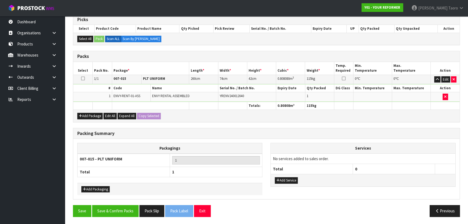
scroll to position [91, 0]
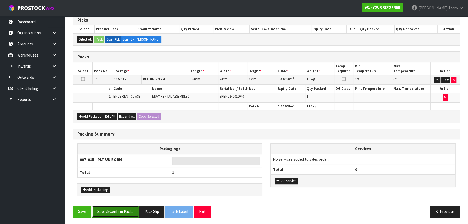
click at [132, 211] on button "Save & Confirm Packs" at bounding box center [115, 212] width 47 height 12
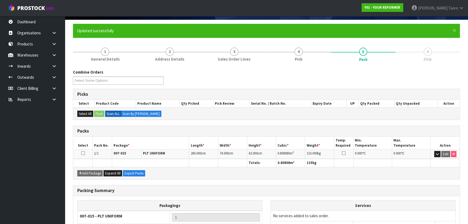
scroll to position [81, 0]
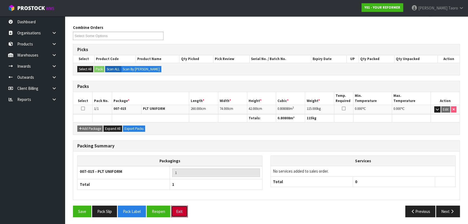
click at [181, 214] on button "Exit" at bounding box center [179, 212] width 17 height 12
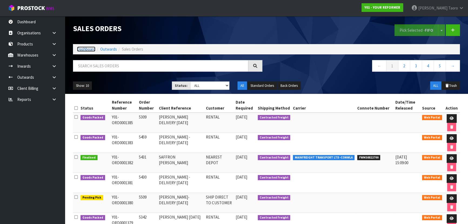
click at [92, 50] on link "Dashboard" at bounding box center [86, 49] width 18 height 5
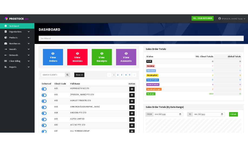
scroll to position [356, 197]
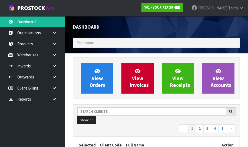
drag, startPoint x: 236, startPoint y: 103, endPoint x: 126, endPoint y: 65, distance: 116.5
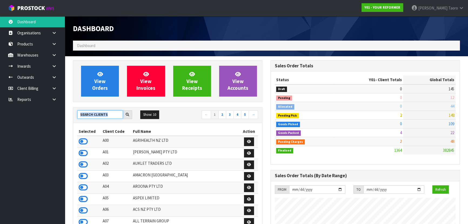
click at [108, 116] on input "text" at bounding box center [100, 114] width 46 height 8
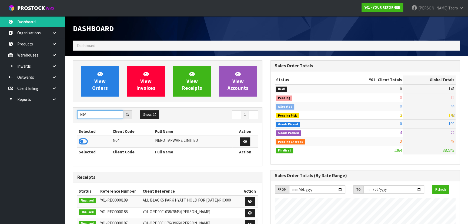
type input "N04"
click at [84, 140] on icon at bounding box center [83, 141] width 9 height 8
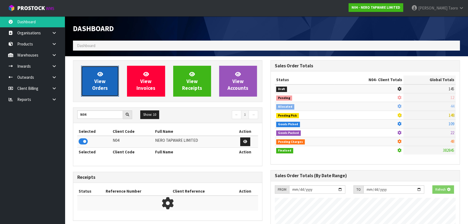
scroll to position [432, 197]
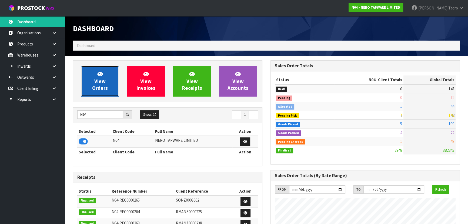
click at [100, 80] on span "View Orders" at bounding box center [100, 81] width 16 height 20
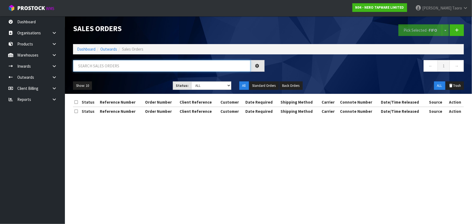
click at [111, 68] on input "text" at bounding box center [161, 66] width 177 height 12
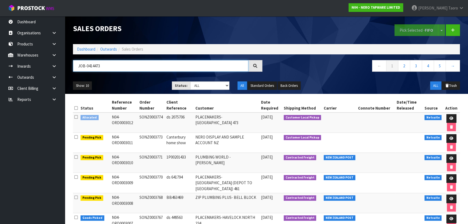
type input "JOB-0414473"
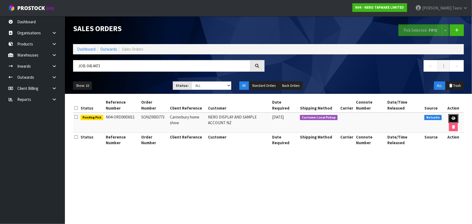
click at [450, 119] on link at bounding box center [453, 118] width 10 height 9
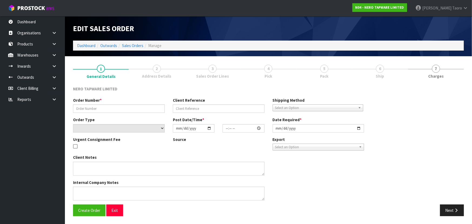
type input "SONZ0003773"
type input "Canterbury home show"
select select "number:0"
type input "2025-09-25"
type input "10:30:06.000"
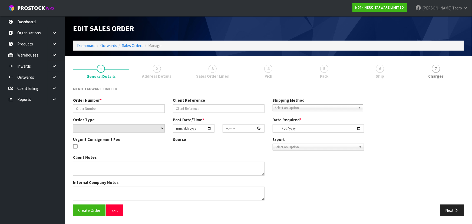
type input "2025-09-25"
type textarea "Chris pick up 26/09"
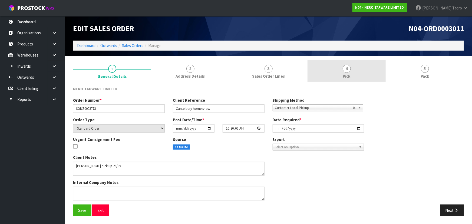
click at [356, 72] on link "4 Pick" at bounding box center [346, 70] width 78 height 21
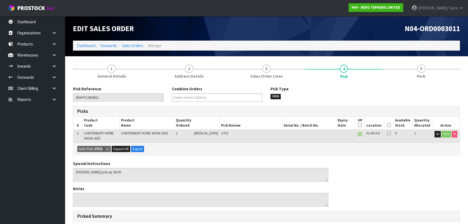
click at [387, 125] on icon at bounding box center [389, 125] width 4 height 0
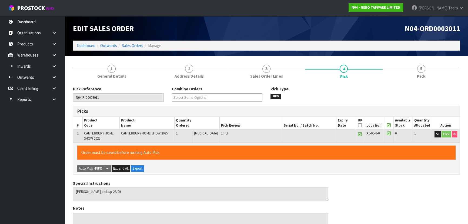
scroll to position [147, 0]
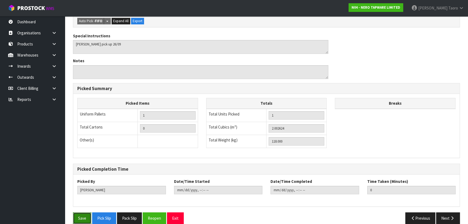
click at [78, 219] on button "Save" at bounding box center [82, 218] width 18 height 12
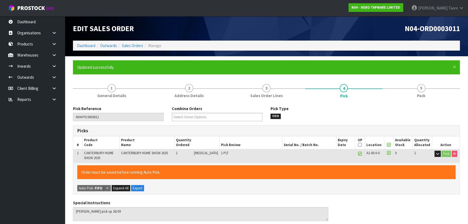
type input "Harriet Taoro"
type input "2025-09-25T11:33:27"
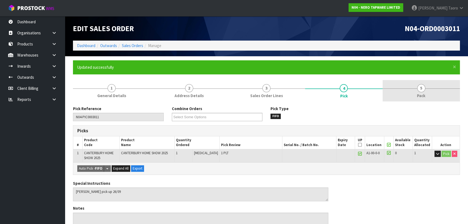
click at [424, 100] on link "5 Pack" at bounding box center [421, 90] width 77 height 21
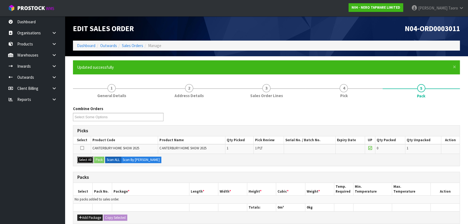
click at [92, 158] on button "Select All" at bounding box center [85, 160] width 16 height 6
click at [105, 160] on div "Select All Pack Scan ALL Scan By Quantity" at bounding box center [266, 160] width 387 height 12
click at [100, 158] on button "Pack" at bounding box center [99, 160] width 10 height 6
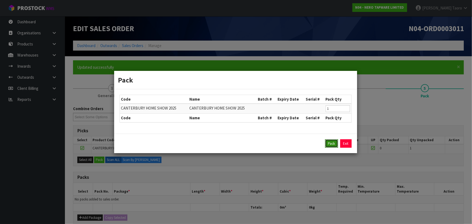
click at [325, 145] on button "Pack" at bounding box center [331, 143] width 13 height 9
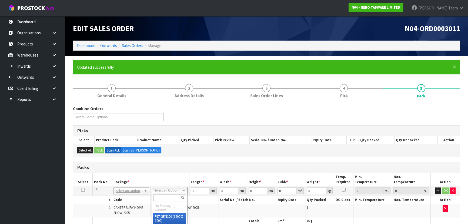
click at [176, 199] on input "text" at bounding box center [169, 197] width 33 height 7
type input "U"
type input "118"
click at [200, 190] on input "0" at bounding box center [200, 190] width 18 height 7
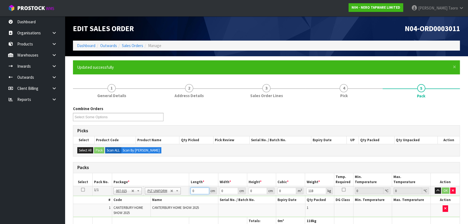
click at [200, 190] on input "0" at bounding box center [200, 190] width 18 height 7
type input "207"
type input "114"
type input "8"
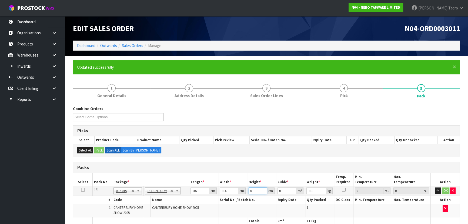
type input "0.188784"
type input "85"
type input "2.00583"
type input "85"
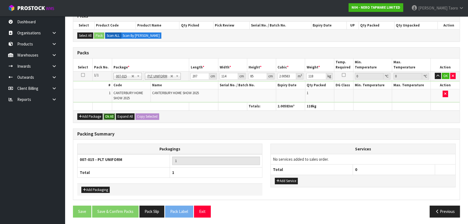
click at [111, 115] on button "Ok All" at bounding box center [110, 116] width 12 height 6
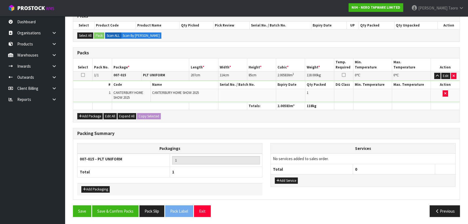
scroll to position [114, 0]
click at [135, 208] on button "Save & Confirm Packs" at bounding box center [115, 212] width 47 height 12
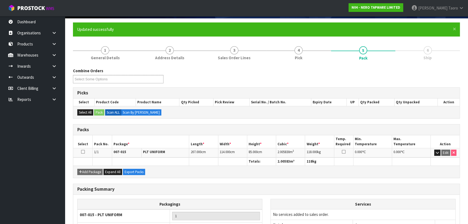
scroll to position [81, 0]
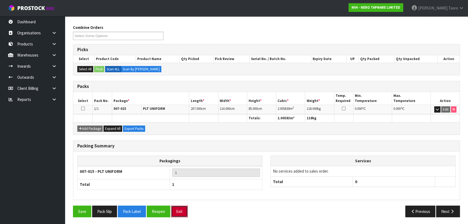
click at [177, 207] on button "Exit" at bounding box center [179, 212] width 17 height 12
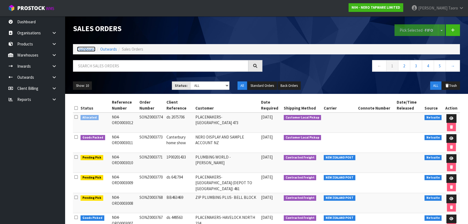
click at [93, 50] on link "Dashboard" at bounding box center [86, 49] width 18 height 5
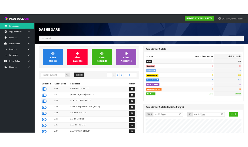
scroll to position [432, 197]
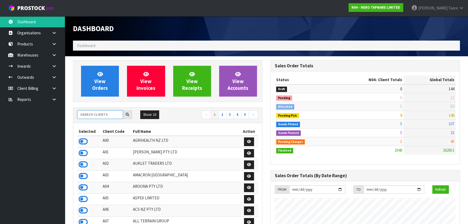
click at [103, 113] on input "text" at bounding box center [100, 114] width 46 height 8
click at [102, 112] on input "text" at bounding box center [100, 114] width 46 height 8
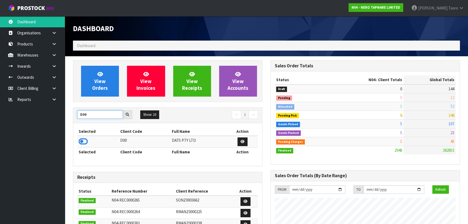
type input "D00"
click at [87, 140] on icon at bounding box center [83, 141] width 9 height 8
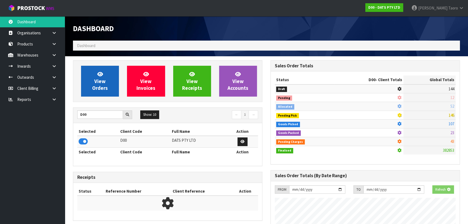
scroll to position [337, 197]
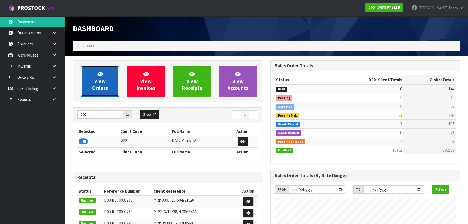
click at [100, 86] on span "View Orders" at bounding box center [100, 81] width 16 height 20
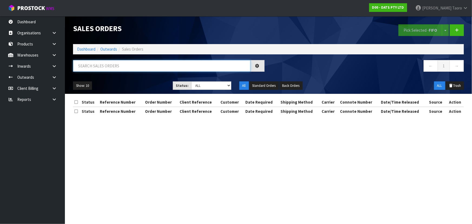
click at [107, 68] on input "text" at bounding box center [161, 66] width 177 height 12
type input "JOB-0413357"
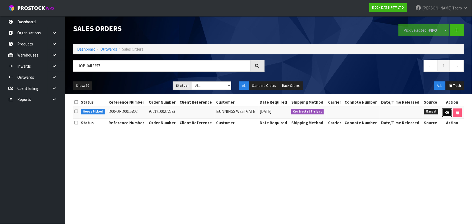
click at [445, 112] on icon at bounding box center [447, 113] width 4 height 4
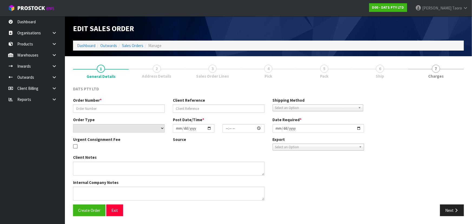
type input "9521Y100272593"
select select "number:0"
type input "[DATE]"
type input "09:20:00.000"
type input "[DATE]"
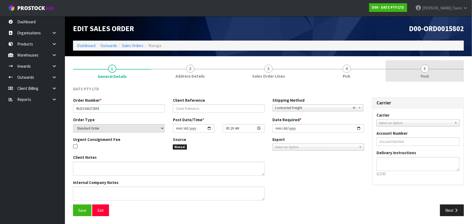
click at [418, 75] on link "5 Pack" at bounding box center [425, 70] width 78 height 21
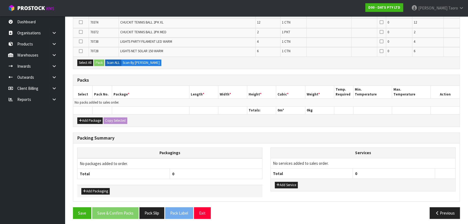
scroll to position [222, 0]
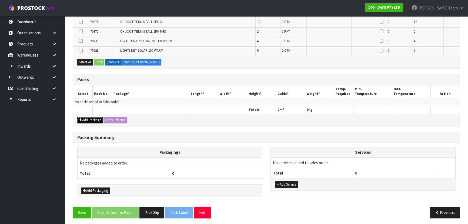
click at [88, 118] on button "Add Package" at bounding box center [89, 120] width 25 height 6
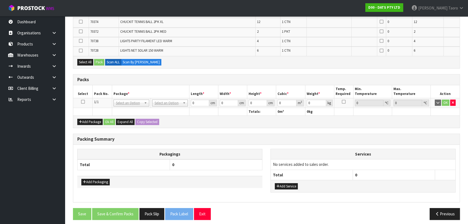
click at [82, 102] on icon at bounding box center [83, 102] width 4 height 0
click at [121, 86] on th "Package *" at bounding box center [150, 91] width 77 height 13
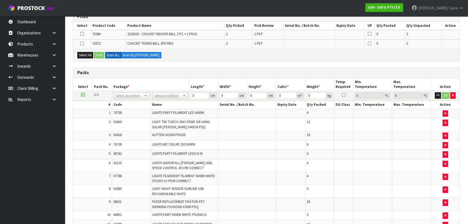
scroll to position [68, 0]
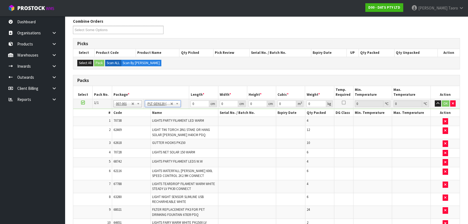
type input "120"
type input "100"
type input "66.58"
click at [208, 90] on th "Length *" at bounding box center [203, 92] width 29 height 13
click at [201, 103] on input "120" at bounding box center [200, 103] width 18 height 7
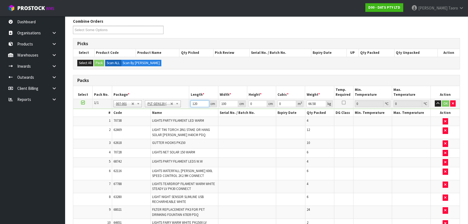
click at [201, 103] on input "120" at bounding box center [200, 103] width 18 height 7
type input "110"
type input "109"
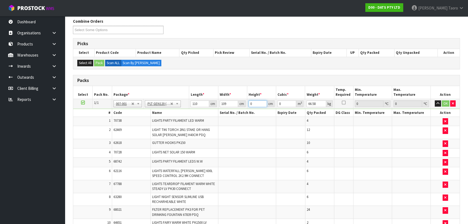
click at [255, 102] on input "0" at bounding box center [258, 103] width 18 height 7
type input "6"
type input "0.07194"
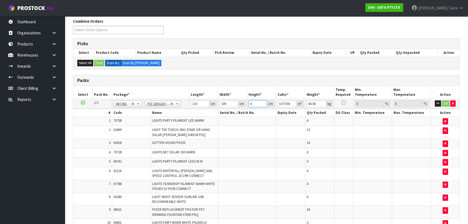
type input "69"
type input "0.82731"
type input "69"
click at [438, 102] on icon "button" at bounding box center [438, 104] width 3 height 4
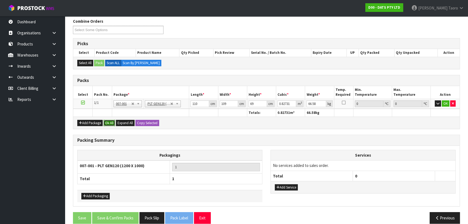
click at [108, 122] on button "Ok All" at bounding box center [110, 123] width 12 height 6
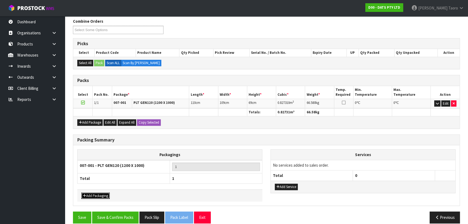
click at [105, 193] on button "Add Packaging" at bounding box center [95, 196] width 28 height 6
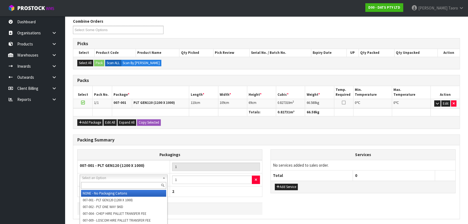
click at [109, 182] on input "text" at bounding box center [123, 185] width 85 height 7
type input "OC"
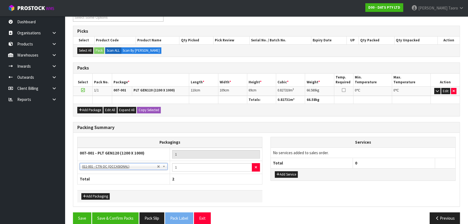
scroll to position [87, 0]
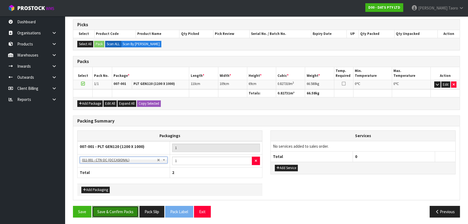
click at [118, 210] on button "Save & Confirm Packs" at bounding box center [115, 212] width 47 height 12
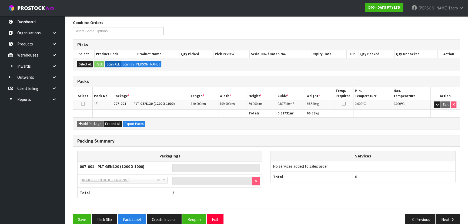
scroll to position [94, 0]
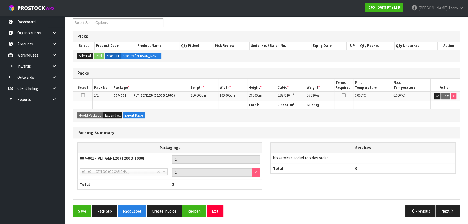
click at [224, 216] on div "Save Pack Slip Pack Label Create Invoice Reopen Exit" at bounding box center [168, 211] width 198 height 12
click at [195, 209] on button "Reopen" at bounding box center [195, 211] width 24 height 12
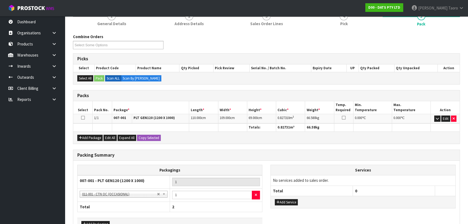
scroll to position [74, 0]
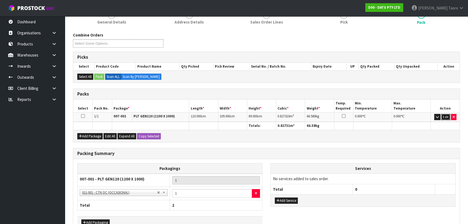
click at [446, 114] on button "Edit" at bounding box center [446, 117] width 9 height 6
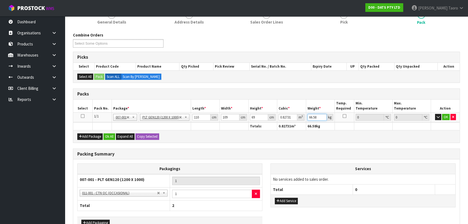
click at [309, 117] on input "66.58" at bounding box center [317, 117] width 19 height 7
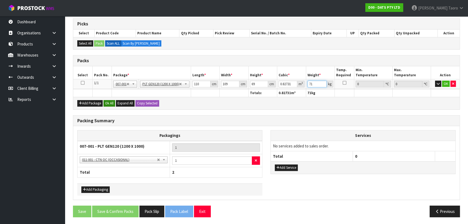
type input "71"
click at [111, 102] on button "Ok All" at bounding box center [110, 103] width 12 height 6
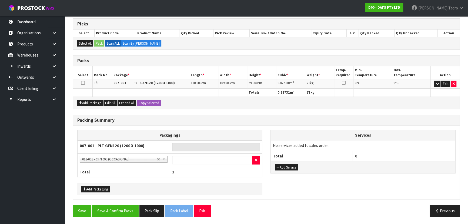
scroll to position [106, 0]
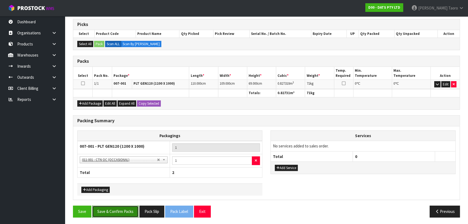
click at [132, 211] on button "Save & Confirm Packs" at bounding box center [115, 212] width 47 height 12
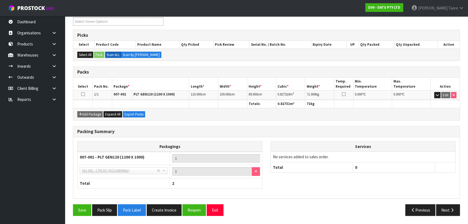
scroll to position [94, 0]
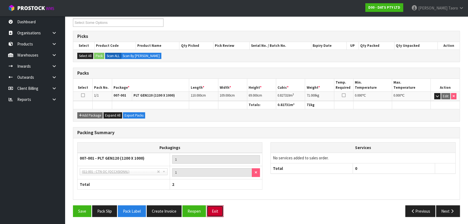
click at [213, 210] on button "Exit" at bounding box center [215, 211] width 17 height 12
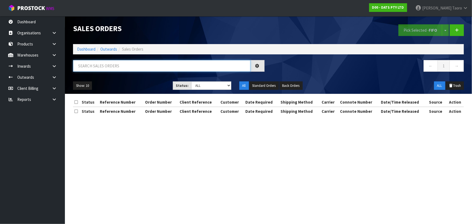
click at [144, 69] on input "text" at bounding box center [161, 66] width 177 height 12
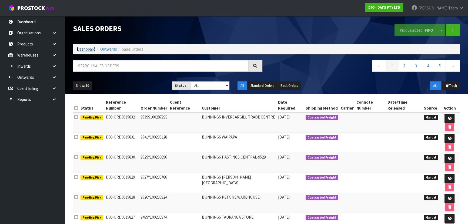
click at [90, 51] on link "Dashboard" at bounding box center [86, 49] width 18 height 5
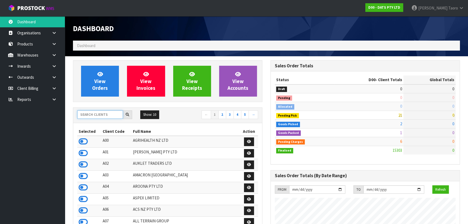
scroll to position [420, 197]
click at [116, 116] on input "text" at bounding box center [100, 114] width 46 height 8
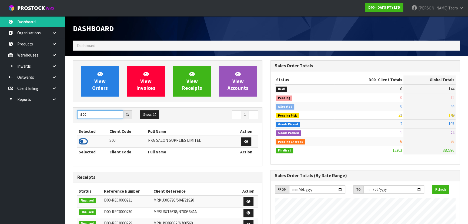
type input "S00"
drag, startPoint x: 82, startPoint y: 140, endPoint x: 82, endPoint y: 136, distance: 3.5
click at [82, 140] on icon at bounding box center [83, 141] width 9 height 8
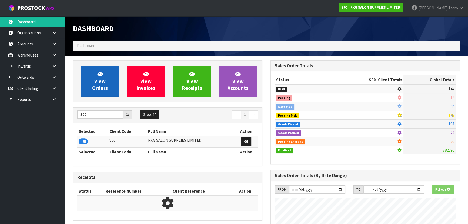
scroll to position [409, 197]
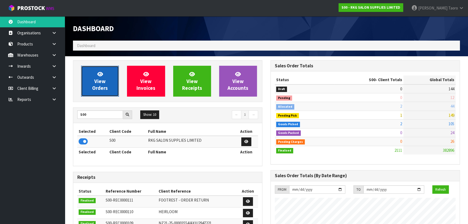
click at [96, 75] on link "View Orders" at bounding box center [100, 81] width 38 height 31
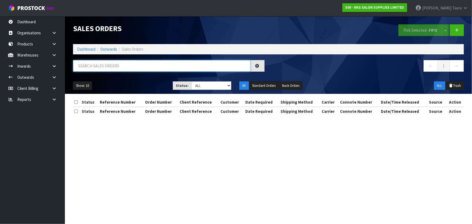
click at [102, 65] on input "text" at bounding box center [161, 66] width 177 height 12
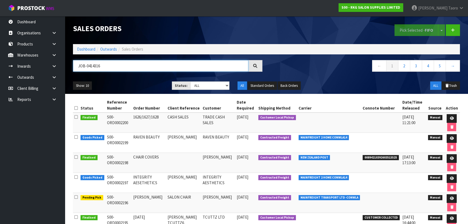
type input "JOB-0414316"
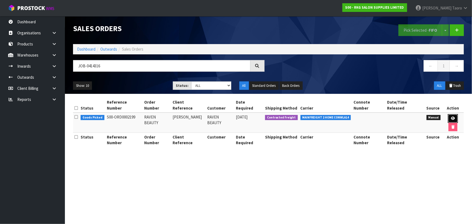
click at [448, 114] on link at bounding box center [453, 118] width 10 height 9
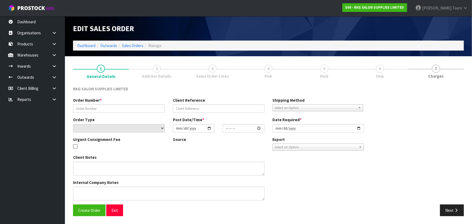
type input "RAVEN BEAUTY"
type input "SARAH GERAGHTY"
select select "number:0"
type input "2025-09-25"
type input "09:00:00.000"
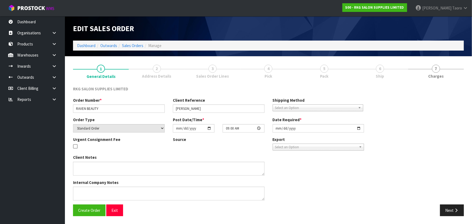
type input "2025-09-25"
type textarea "2 MAN DELIVERY"
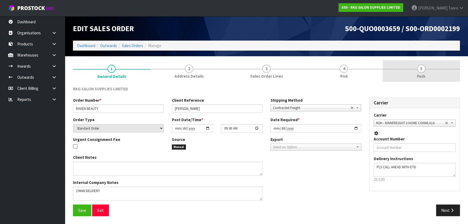
drag, startPoint x: 432, startPoint y: 69, endPoint x: 433, endPoint y: 66, distance: 3.0
click at [432, 69] on link "5 Pack" at bounding box center [421, 70] width 77 height 21
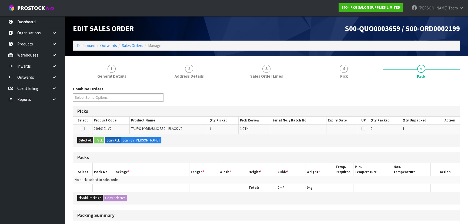
click at [187, 100] on div "Combine Orders S00-ORD0002155 S00-ORD0002160 S00-ORD0002196 S00-ORD0002197 S00-…" at bounding box center [266, 95] width 395 height 19
click at [82, 138] on button "Select All" at bounding box center [85, 140] width 16 height 6
click at [96, 140] on button "Pack" at bounding box center [99, 140] width 10 height 6
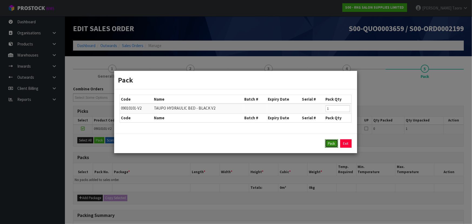
click at [333, 142] on button "Pack" at bounding box center [331, 143] width 13 height 9
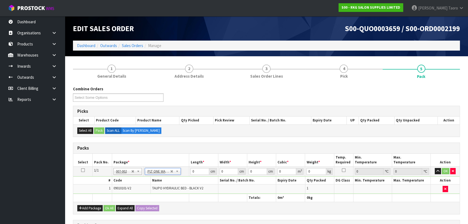
type input "64.7"
click at [197, 168] on input "0" at bounding box center [200, 171] width 18 height 7
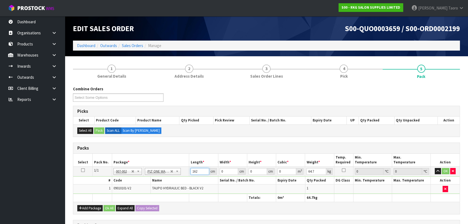
type input "162"
type input "71"
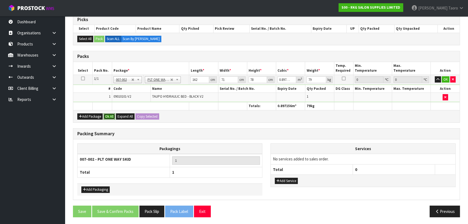
click at [110, 118] on button "Ok All" at bounding box center [110, 116] width 12 height 6
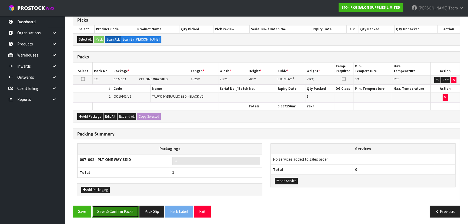
click at [118, 213] on button "Save & Confirm Packs" at bounding box center [115, 212] width 47 height 12
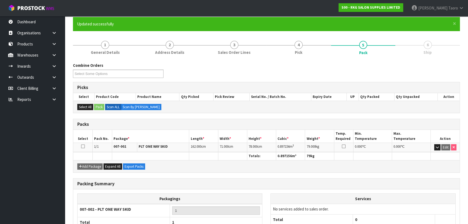
scroll to position [81, 0]
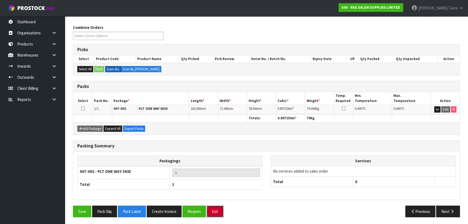
click at [208, 209] on button "Exit" at bounding box center [215, 212] width 17 height 12
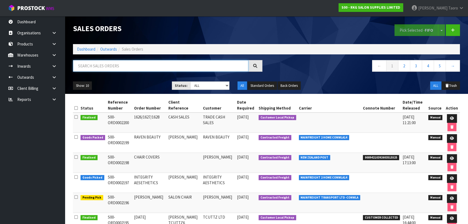
click at [110, 67] on input "text" at bounding box center [160, 66] width 175 height 12
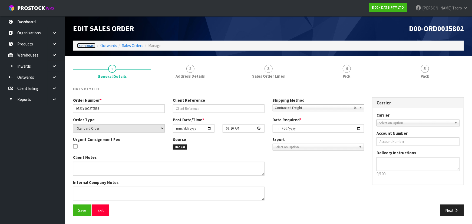
drag, startPoint x: 80, startPoint y: 46, endPoint x: 81, endPoint y: 43, distance: 2.7
click at [80, 46] on link "Dashboard" at bounding box center [86, 45] width 18 height 5
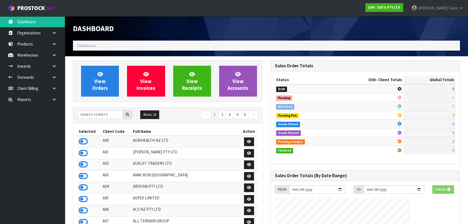
click at [180, 22] on div "Dashboard" at bounding box center [168, 28] width 198 height 24
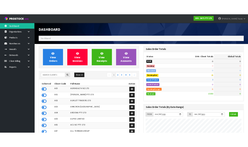
scroll to position [420, 197]
